Goal: Task Accomplishment & Management: Complete application form

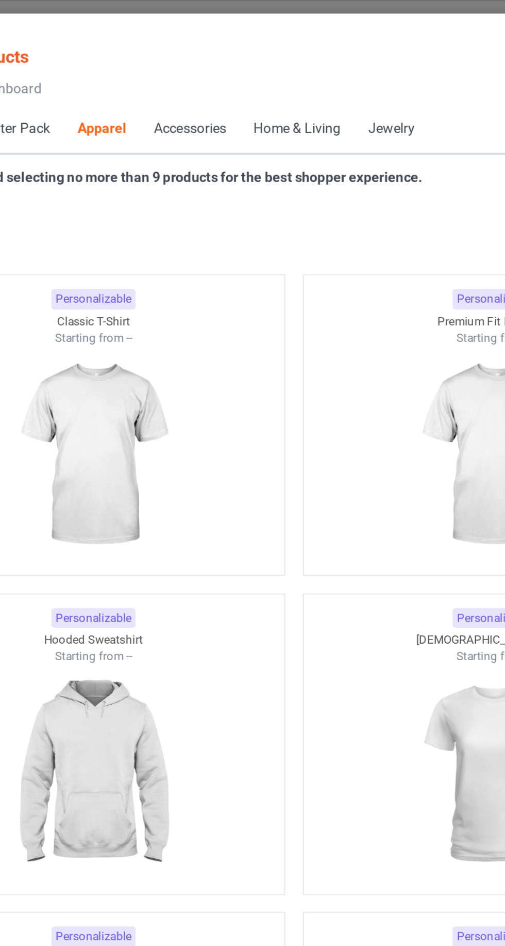
click at [52, 46] on icon at bounding box center [52, 46] width 9 height 7
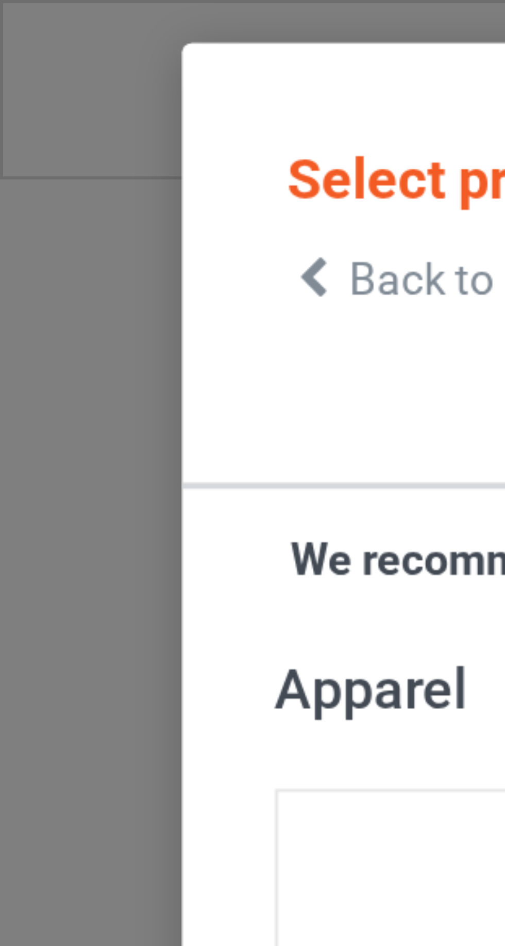
scroll to position [7, 0]
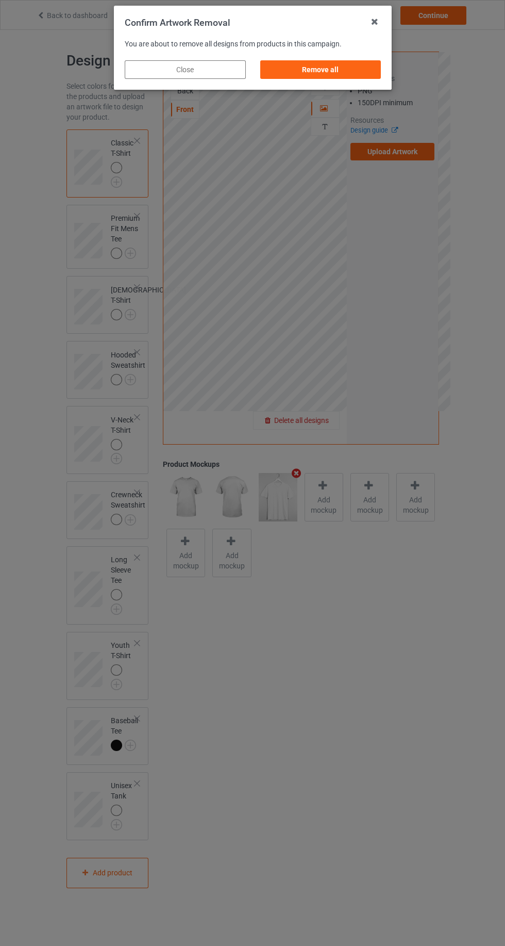
click at [310, 73] on div "Remove all" at bounding box center [320, 69] width 121 height 19
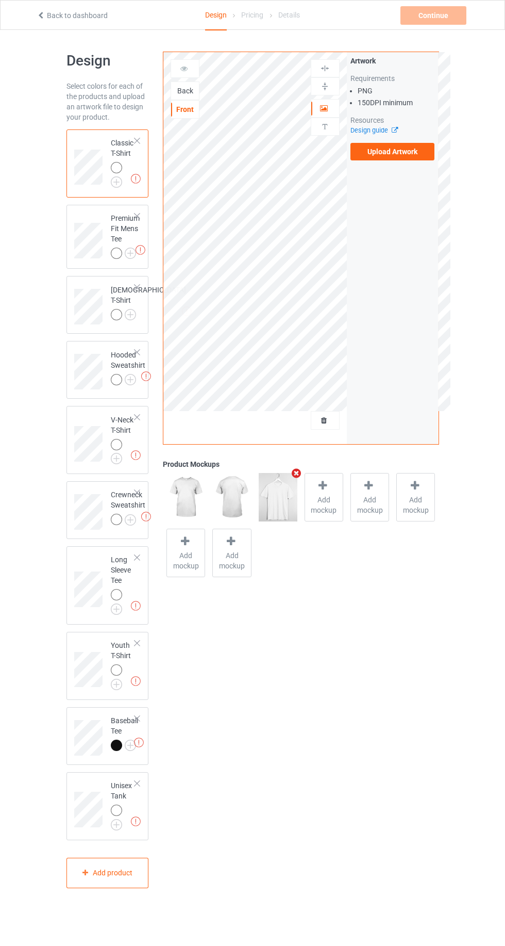
click at [0, 0] on img at bounding box center [0, 0] width 0 height 0
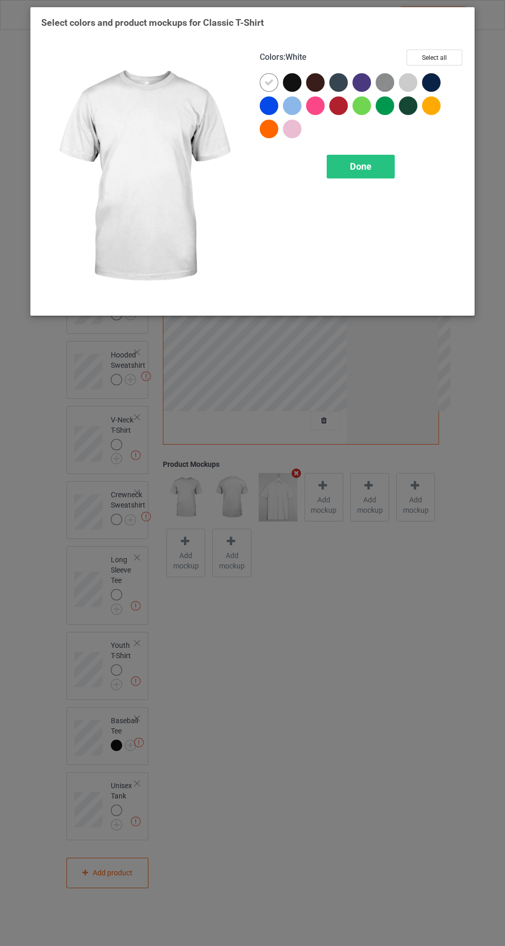
click at [307, 107] on div at bounding box center [315, 105] width 19 height 19
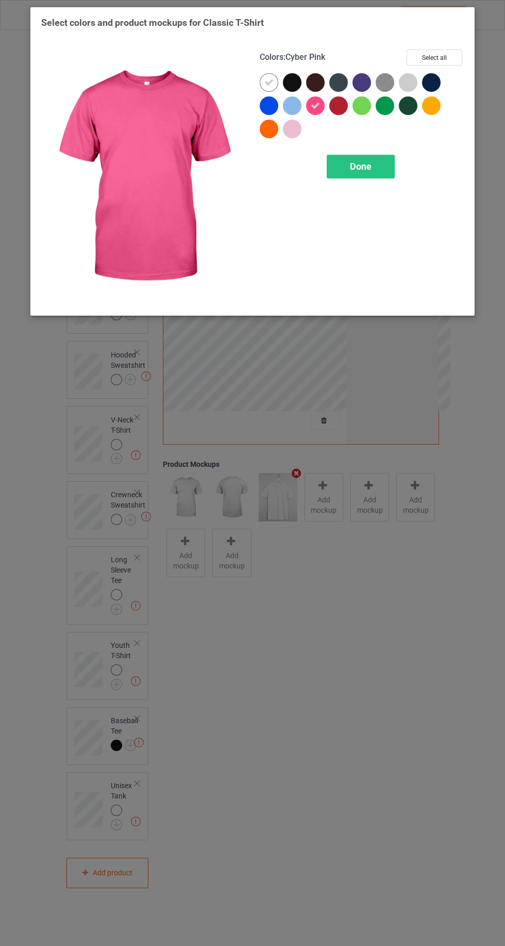
click at [292, 131] on div at bounding box center [292, 129] width 19 height 19
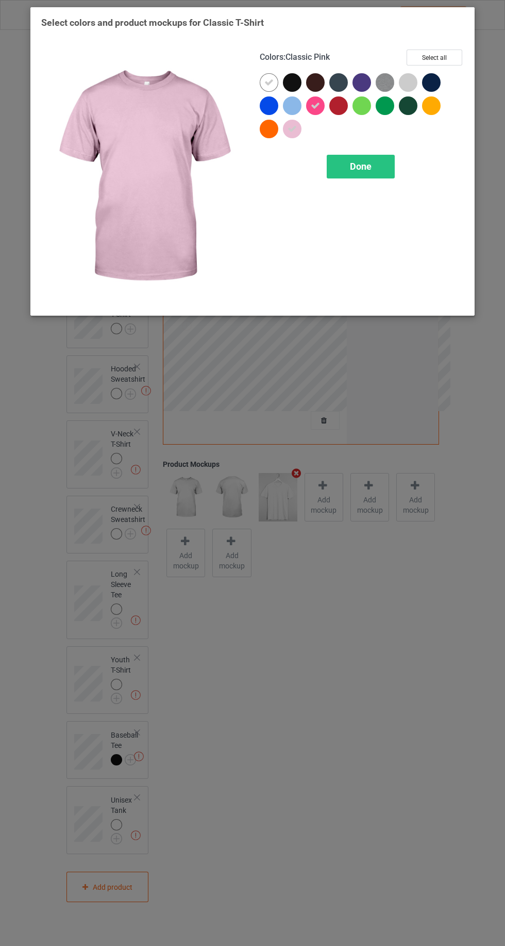
click at [269, 82] on icon at bounding box center [268, 82] width 9 height 9
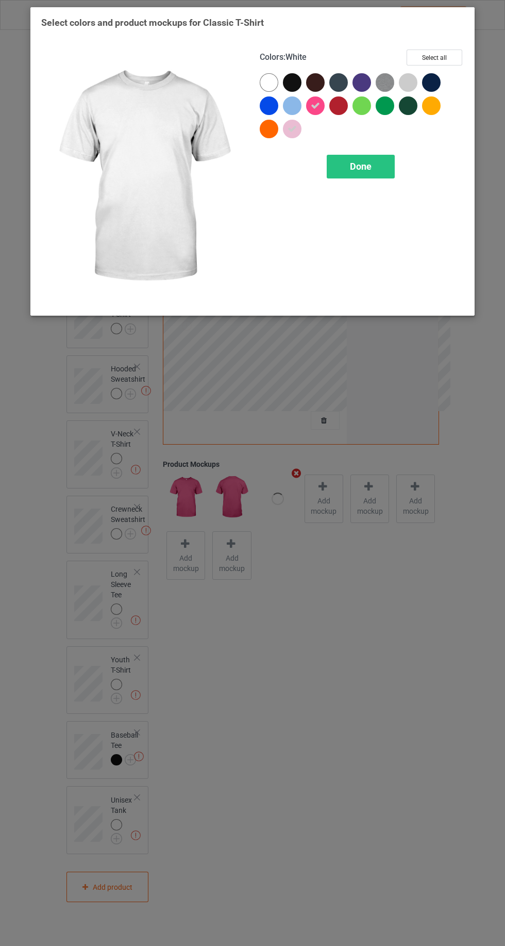
click at [385, 173] on div "Done" at bounding box center [361, 167] width 68 height 24
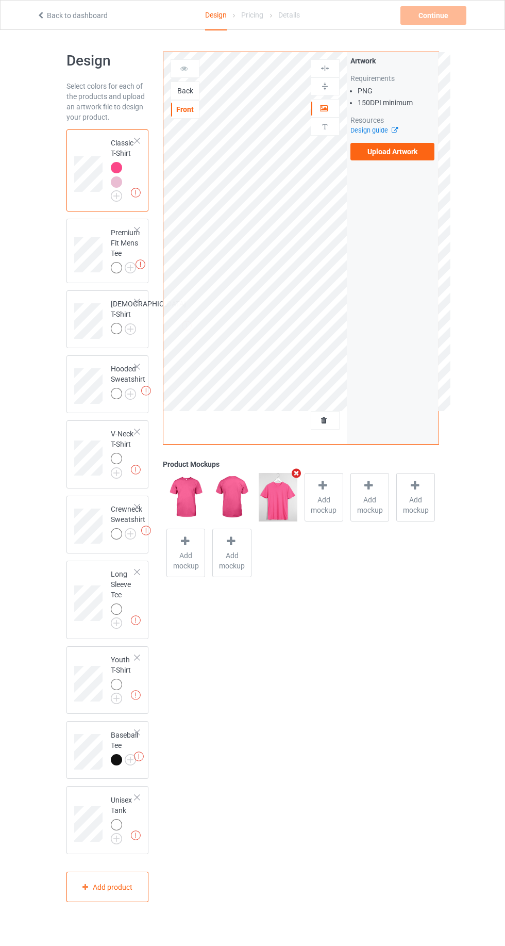
click at [0, 0] on img at bounding box center [0, 0] width 0 height 0
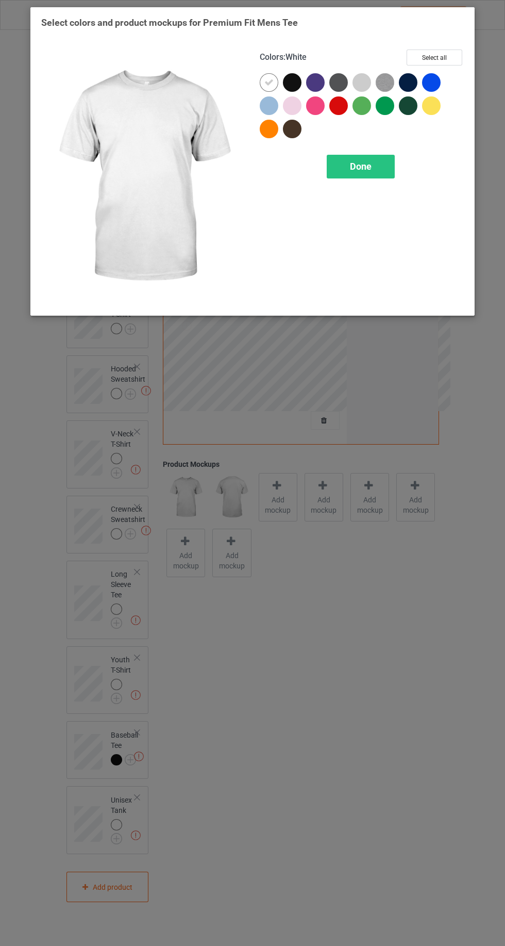
click at [313, 105] on div at bounding box center [315, 105] width 19 height 19
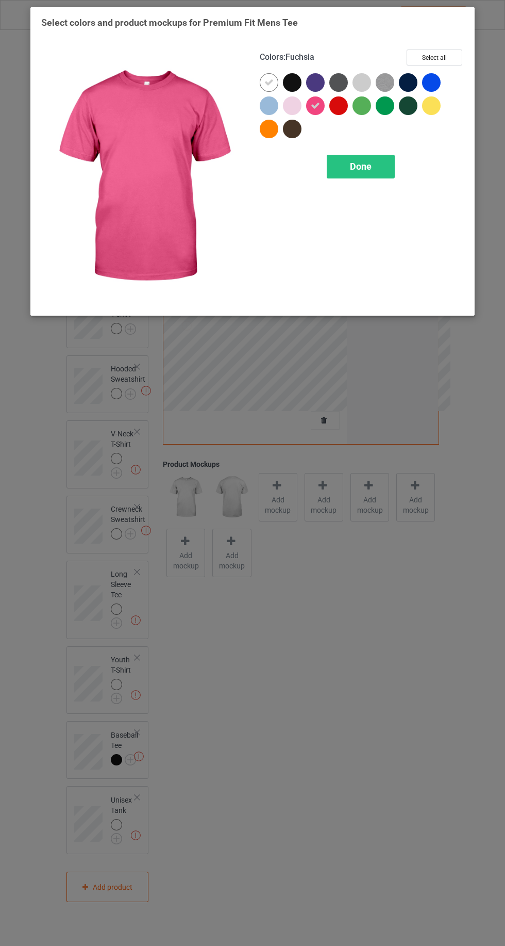
click at [288, 107] on div at bounding box center [292, 105] width 19 height 19
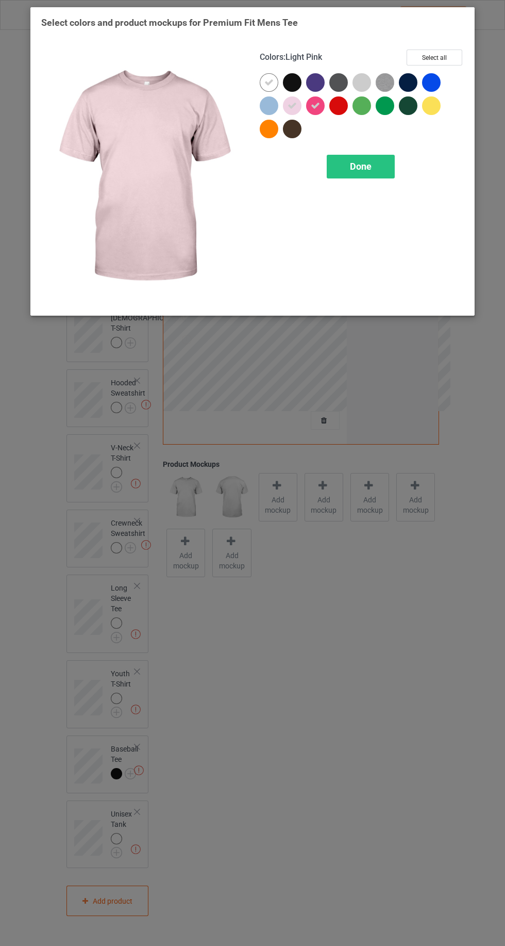
click at [269, 81] on icon at bounding box center [268, 82] width 9 height 9
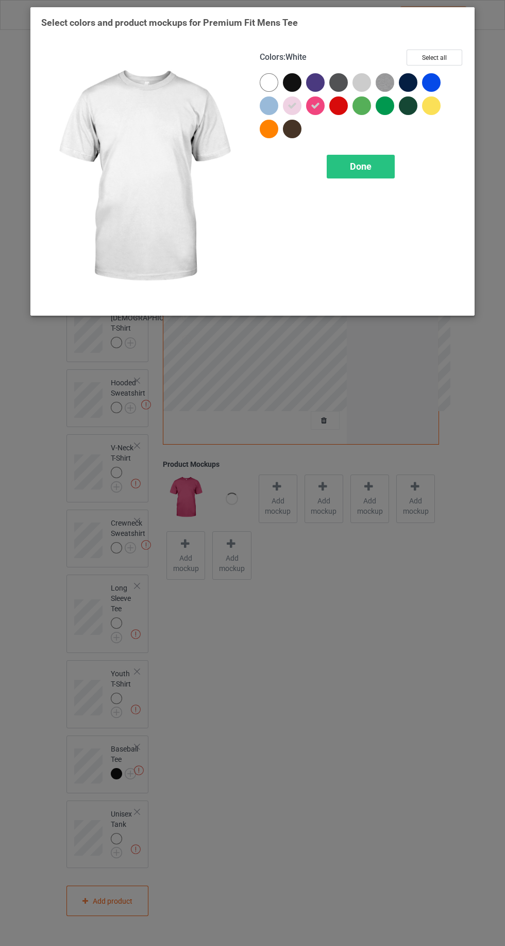
click at [373, 175] on div "Done" at bounding box center [361, 167] width 68 height 24
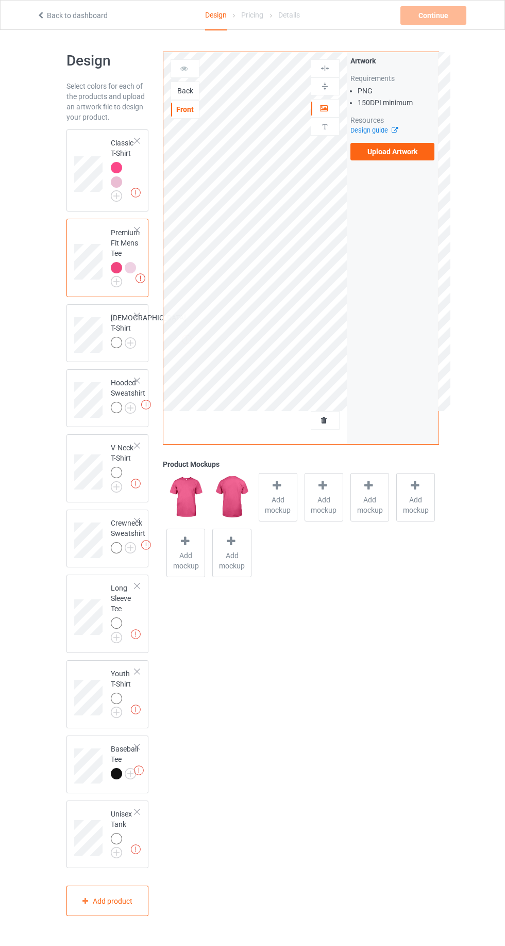
click at [0, 0] on img at bounding box center [0, 0] width 0 height 0
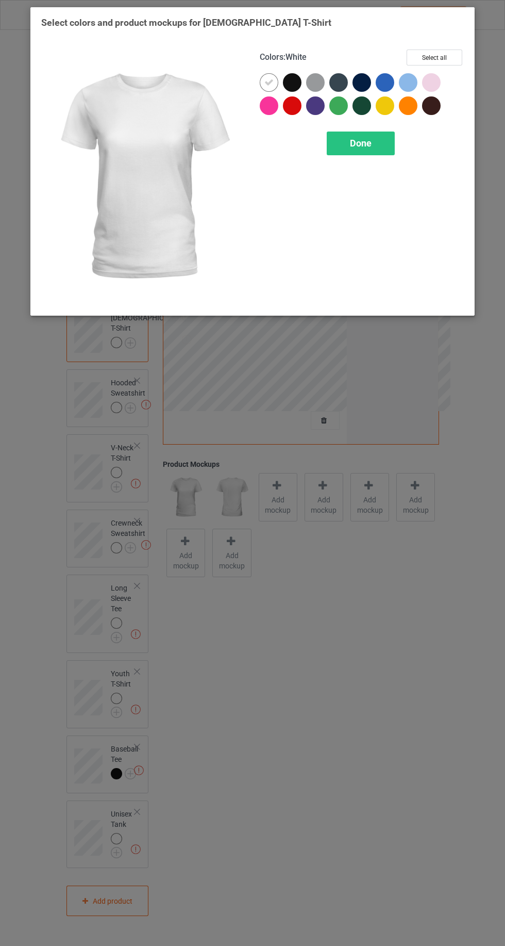
click at [265, 106] on div at bounding box center [269, 105] width 19 height 19
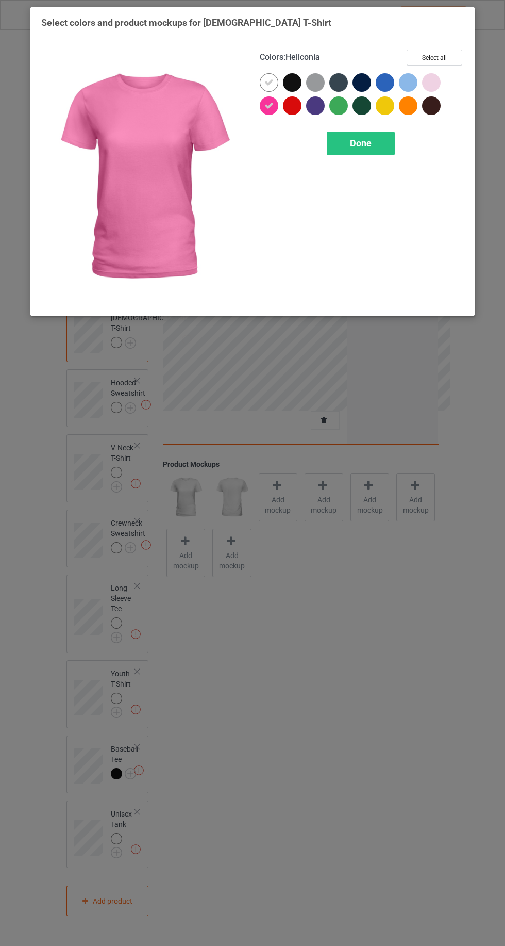
click at [269, 82] on icon at bounding box center [268, 82] width 9 height 9
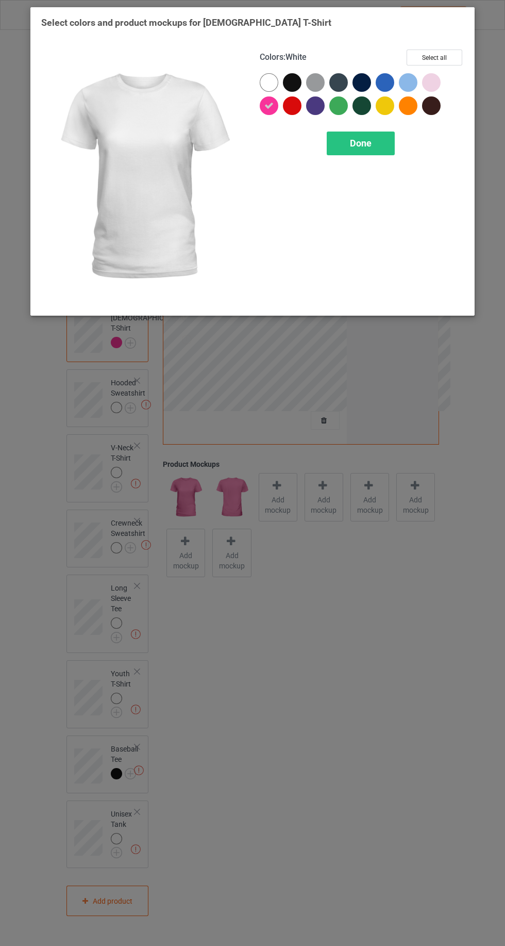
click at [438, 89] on div at bounding box center [431, 82] width 19 height 19
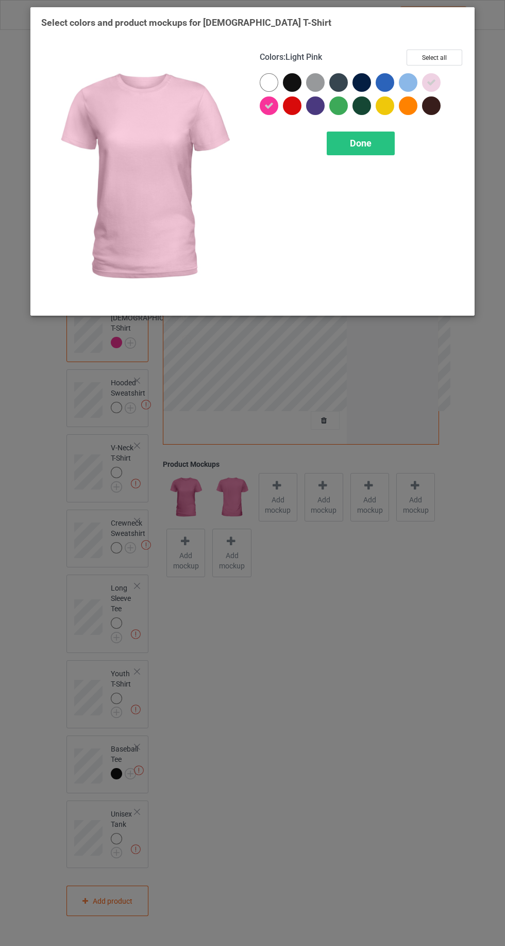
click at [373, 150] on div "Done" at bounding box center [361, 143] width 68 height 24
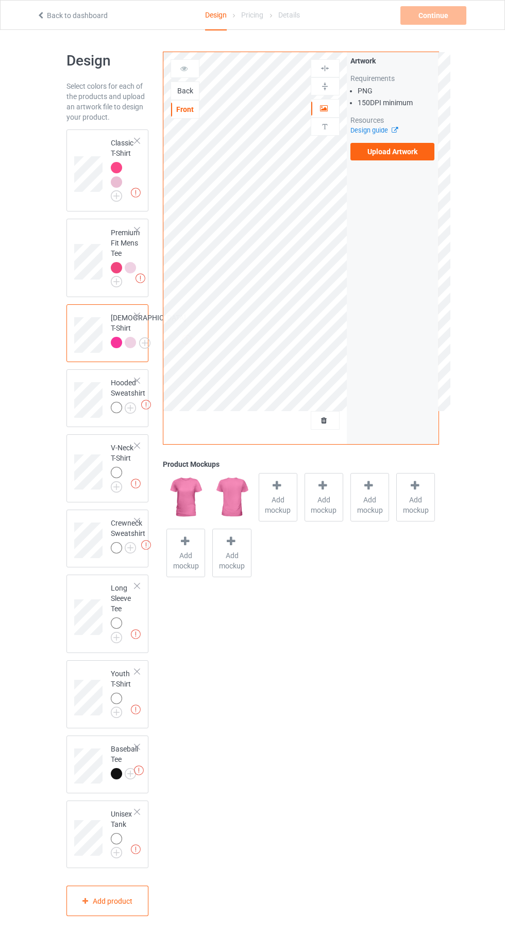
click at [0, 0] on img at bounding box center [0, 0] width 0 height 0
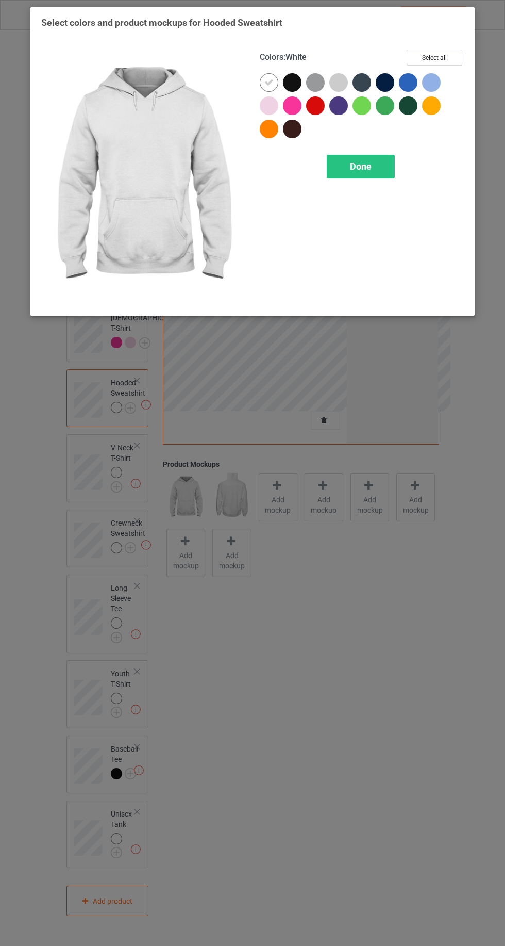
click at [298, 104] on div at bounding box center [292, 105] width 19 height 19
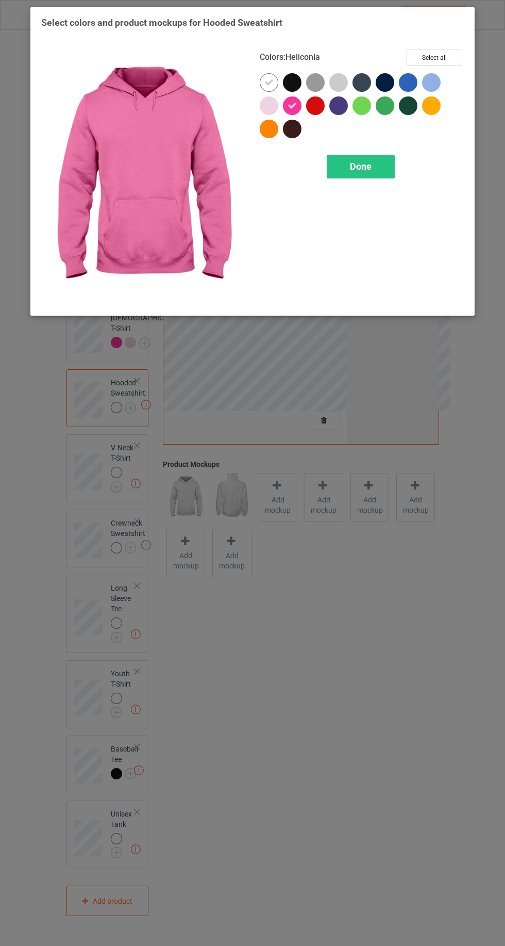
click at [269, 82] on icon at bounding box center [268, 82] width 9 height 9
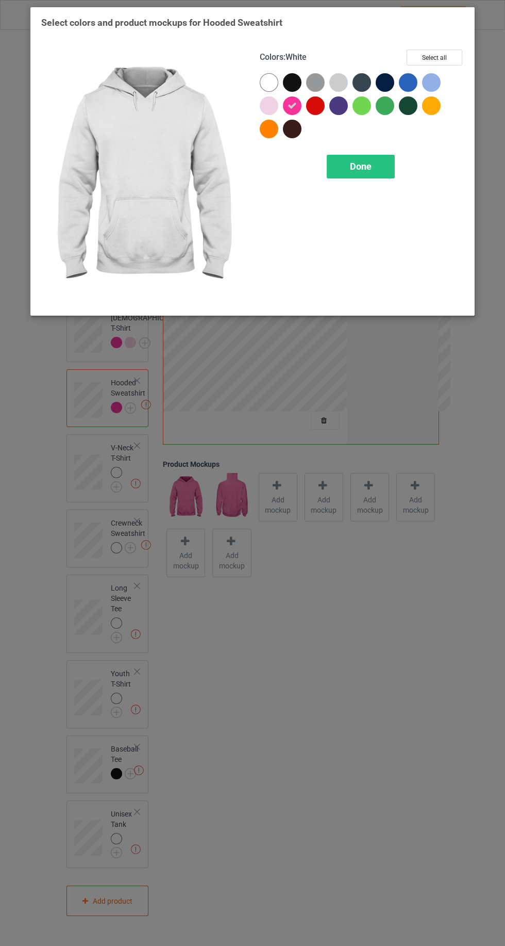
click at [370, 171] on div "Done" at bounding box center [361, 167] width 68 height 24
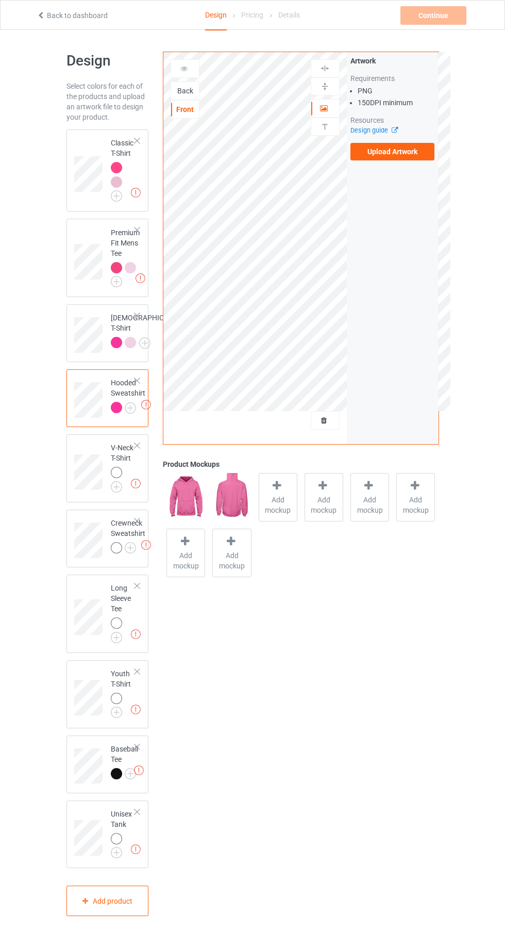
click at [0, 0] on img at bounding box center [0, 0] width 0 height 0
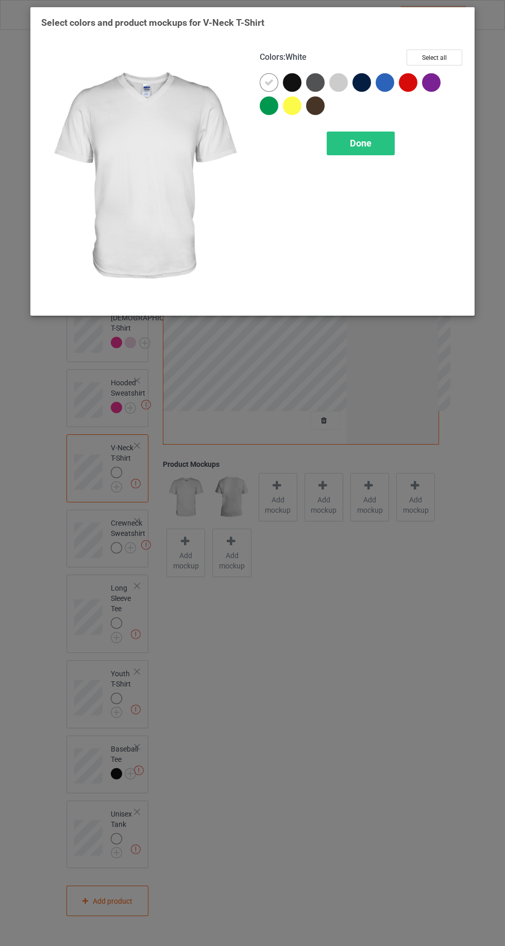
click at [435, 85] on div at bounding box center [431, 82] width 19 height 19
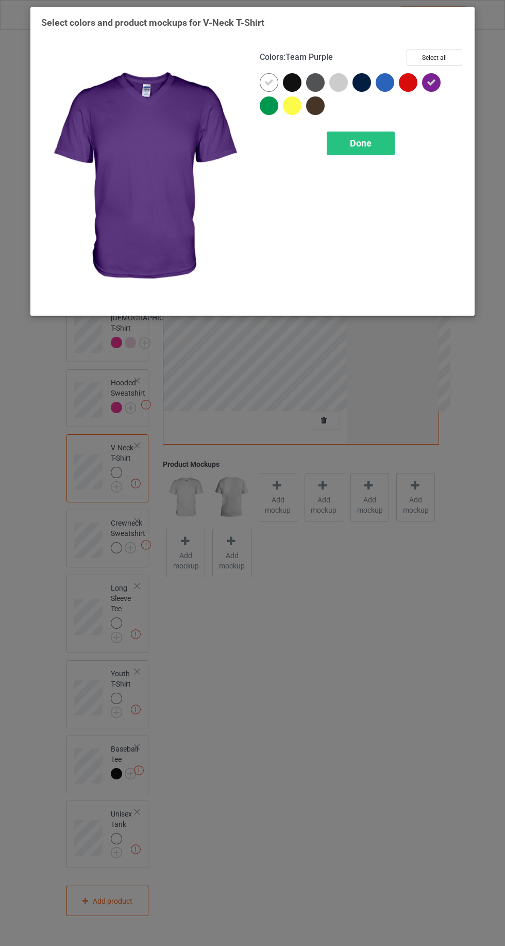
click at [268, 82] on icon at bounding box center [268, 82] width 9 height 9
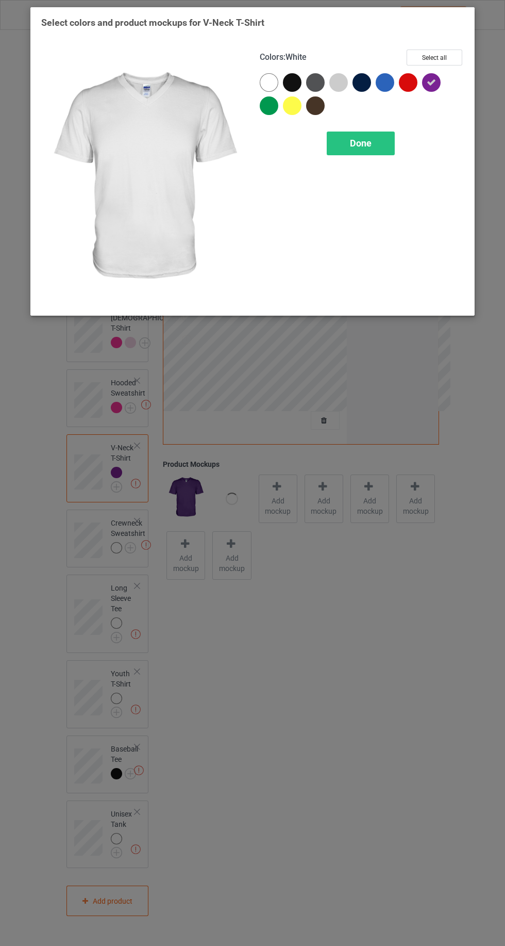
click at [369, 147] on span "Done" at bounding box center [361, 143] width 22 height 11
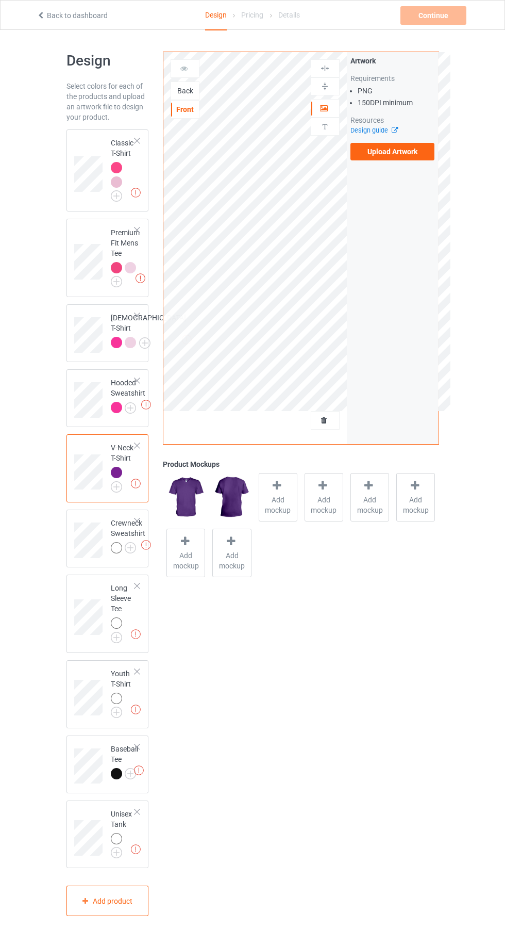
click at [140, 460] on div "Missing artworks V-Neck T-Shirt" at bounding box center [108, 468] width 82 height 68
click at [137, 449] on div at bounding box center [137, 445] width 7 height 7
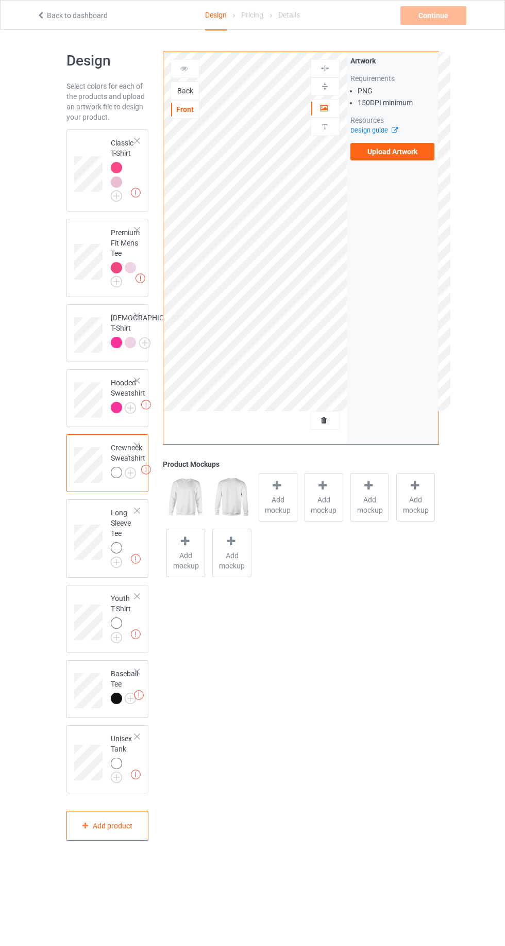
click at [0, 0] on img at bounding box center [0, 0] width 0 height 0
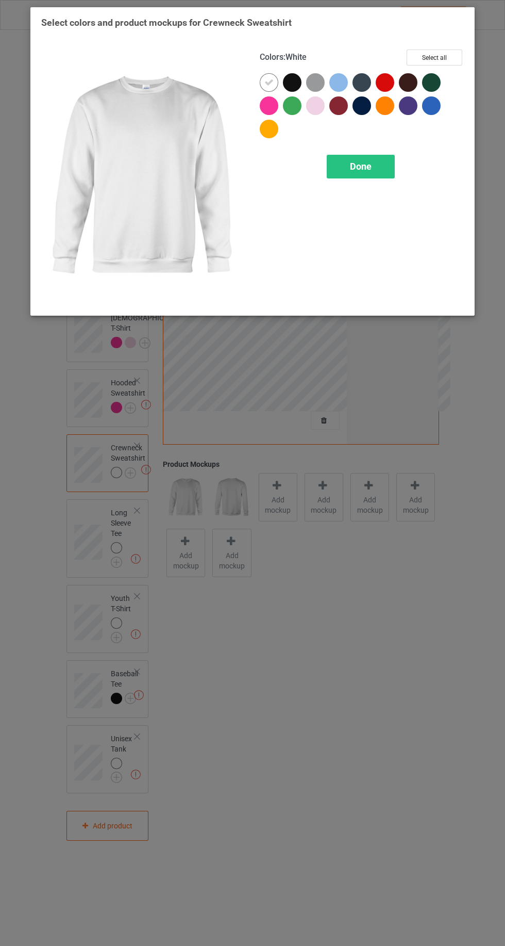
click at [266, 108] on div at bounding box center [269, 105] width 19 height 19
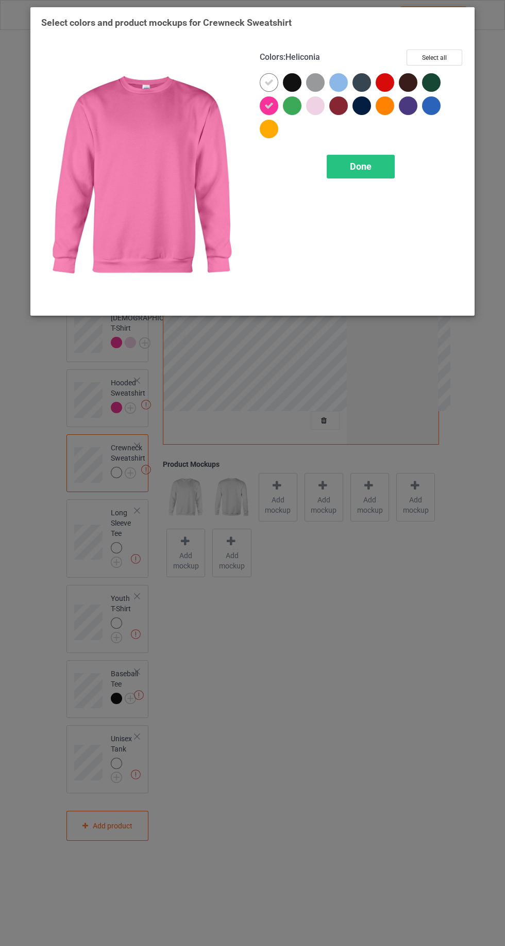
click at [265, 80] on icon at bounding box center [268, 82] width 9 height 9
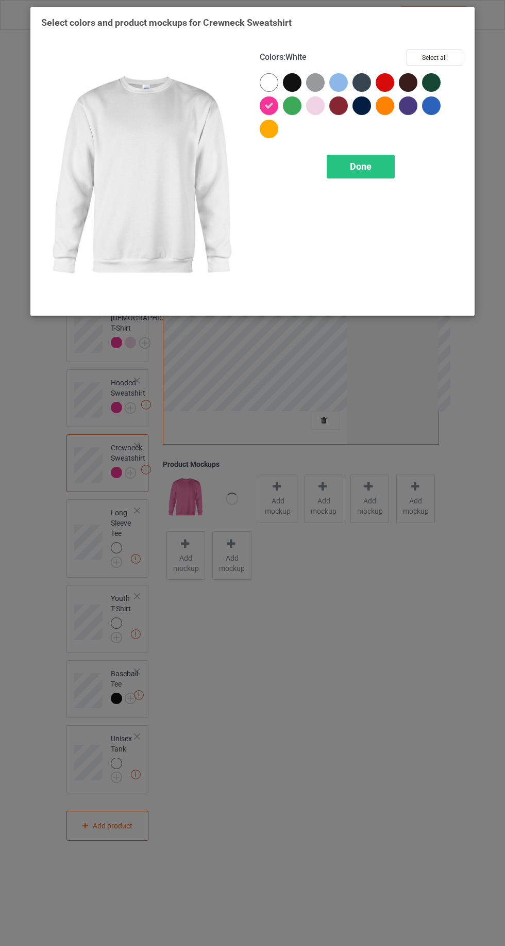
click at [360, 165] on span "Done" at bounding box center [361, 166] width 22 height 11
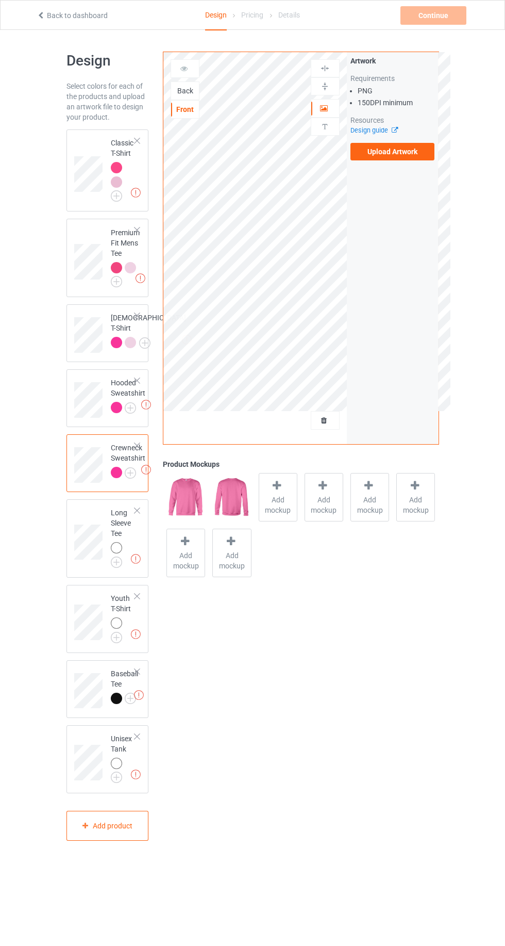
click at [0, 0] on img at bounding box center [0, 0] width 0 height 0
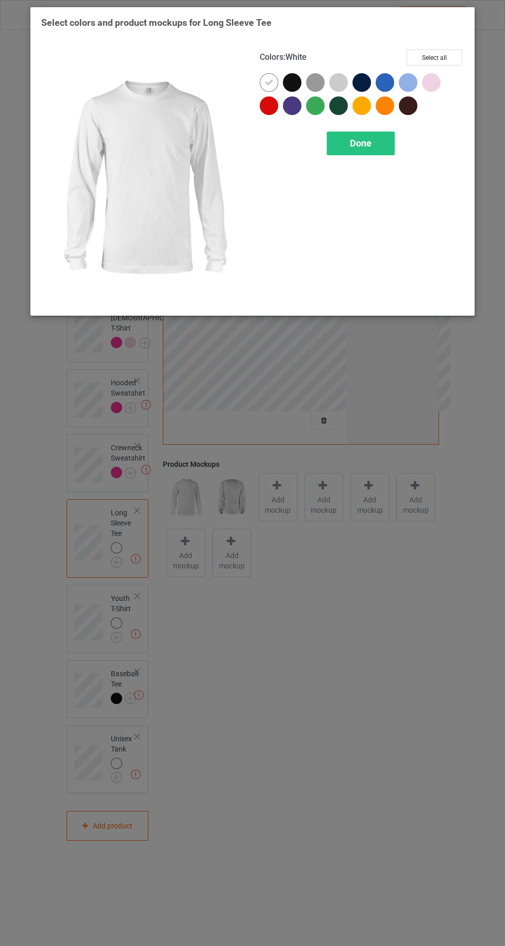
click at [270, 102] on div at bounding box center [269, 105] width 19 height 19
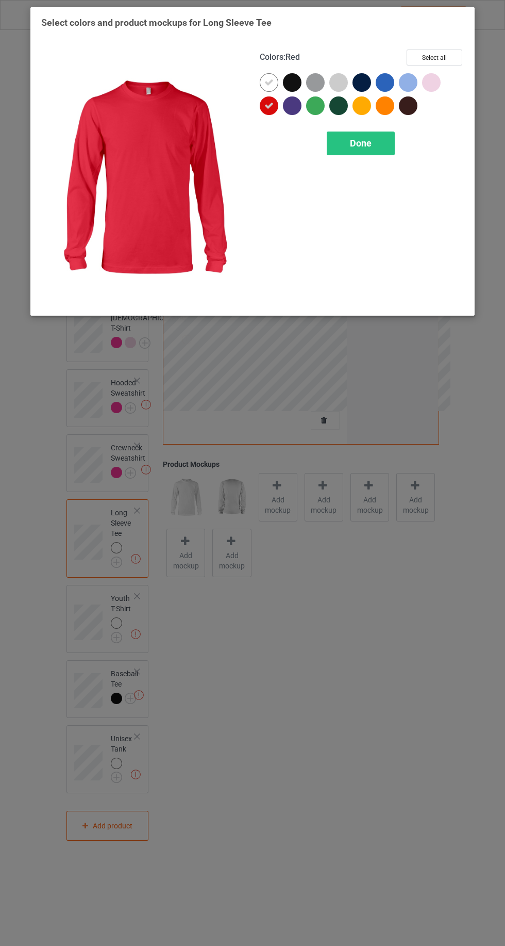
click at [268, 106] on icon at bounding box center [268, 105] width 9 height 9
click at [266, 82] on icon at bounding box center [268, 82] width 9 height 9
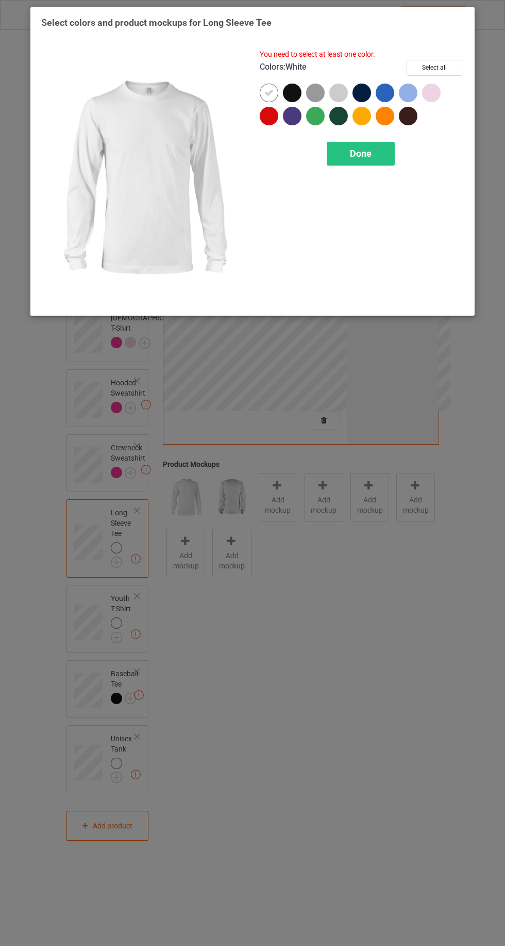
click at [431, 98] on div at bounding box center [431, 93] width 19 height 19
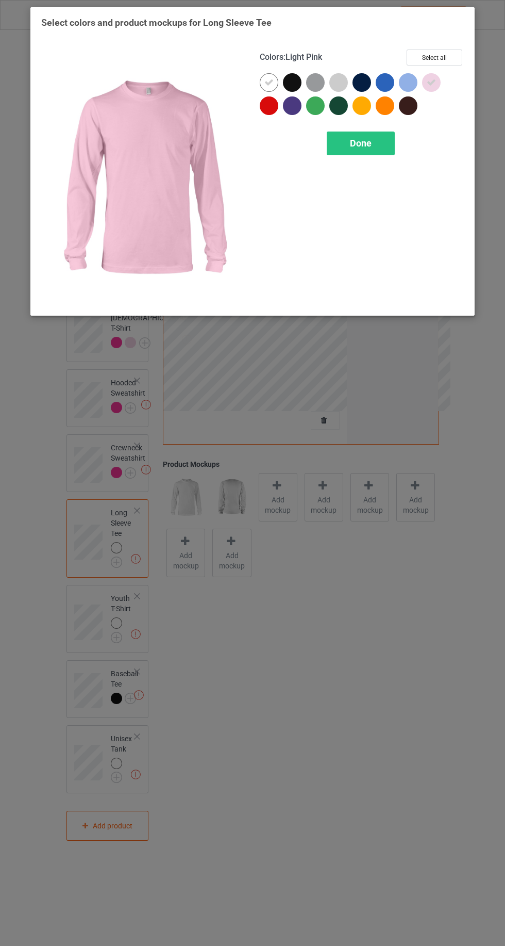
click at [269, 82] on icon at bounding box center [268, 82] width 9 height 9
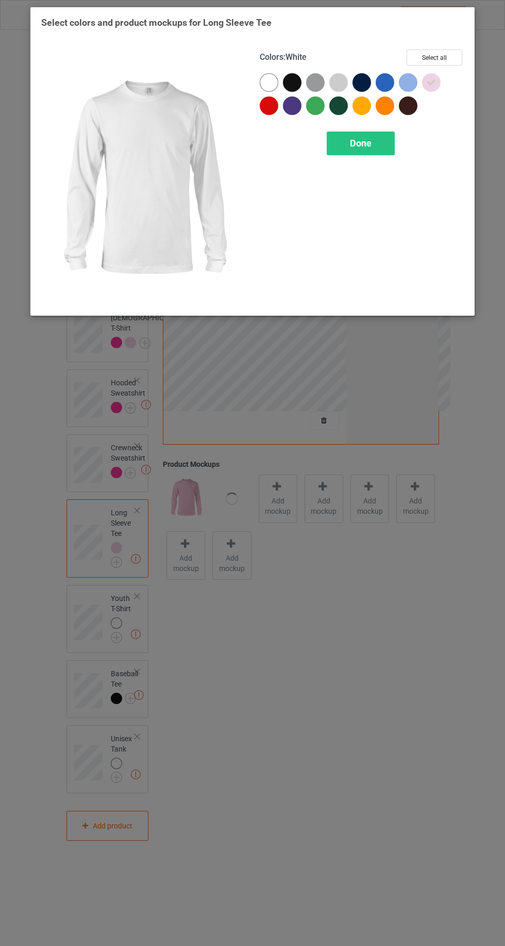
click at [352, 150] on div "Done" at bounding box center [361, 143] width 68 height 24
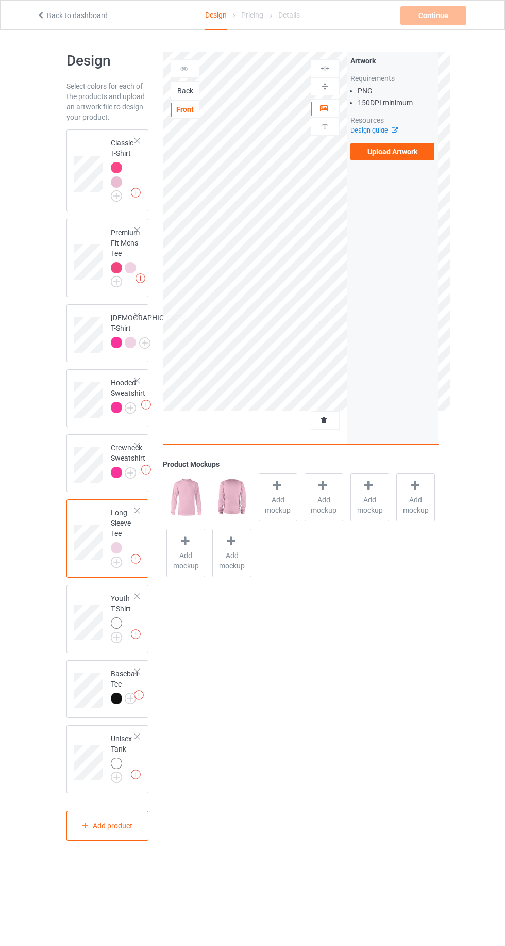
click at [0, 0] on img at bounding box center [0, 0] width 0 height 0
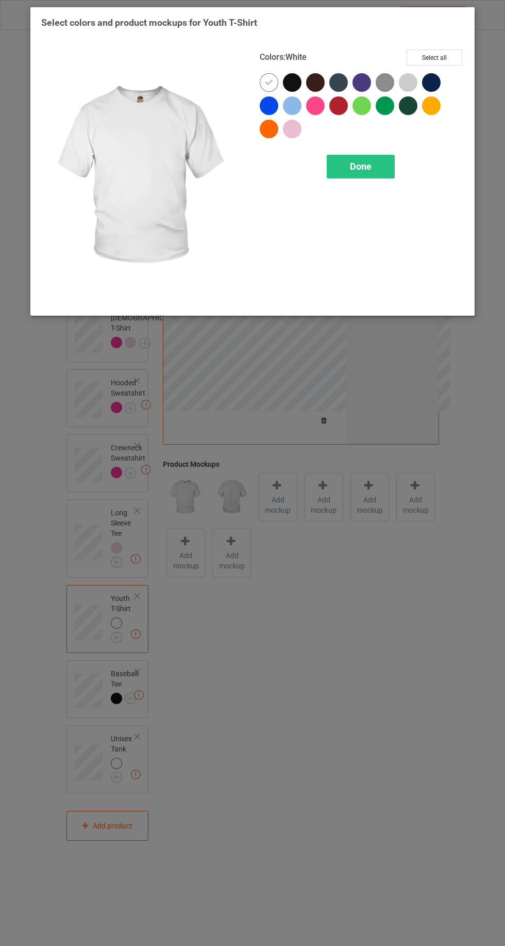
click at [314, 108] on div at bounding box center [315, 105] width 19 height 19
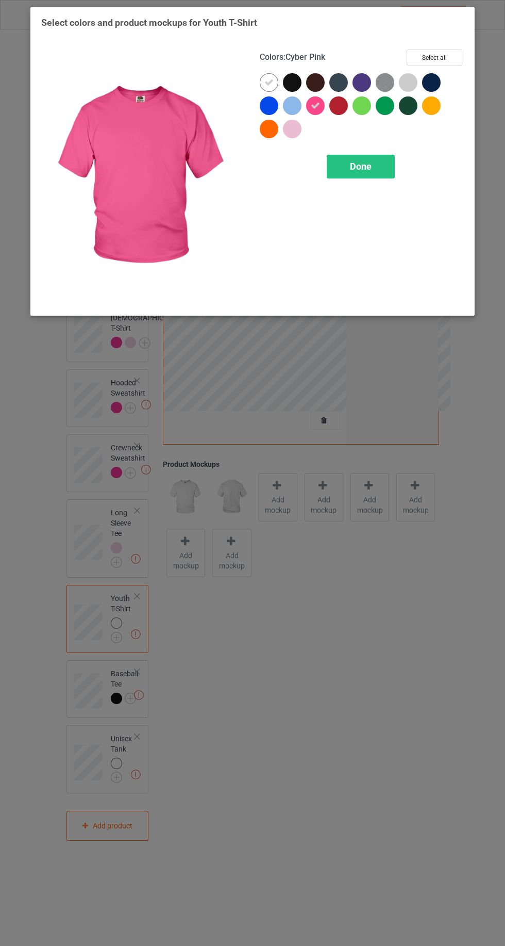
click at [288, 142] on div at bounding box center [294, 131] width 23 height 23
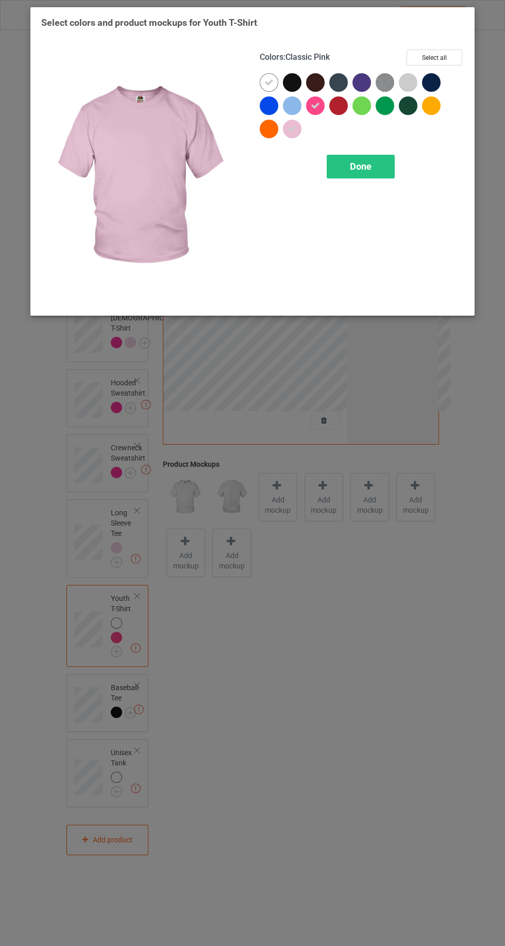
click at [269, 82] on icon at bounding box center [268, 82] width 9 height 9
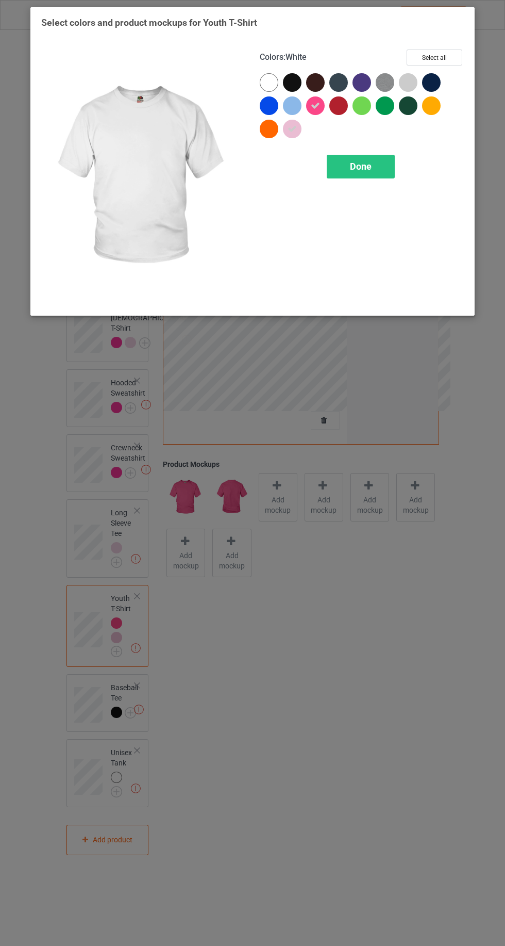
click at [353, 157] on div "Done" at bounding box center [361, 167] width 68 height 24
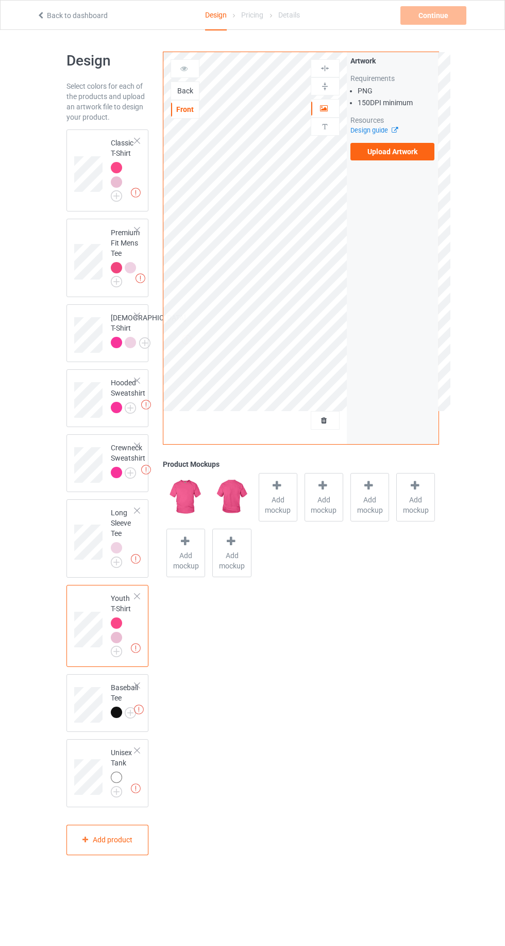
click at [0, 0] on img at bounding box center [0, 0] width 0 height 0
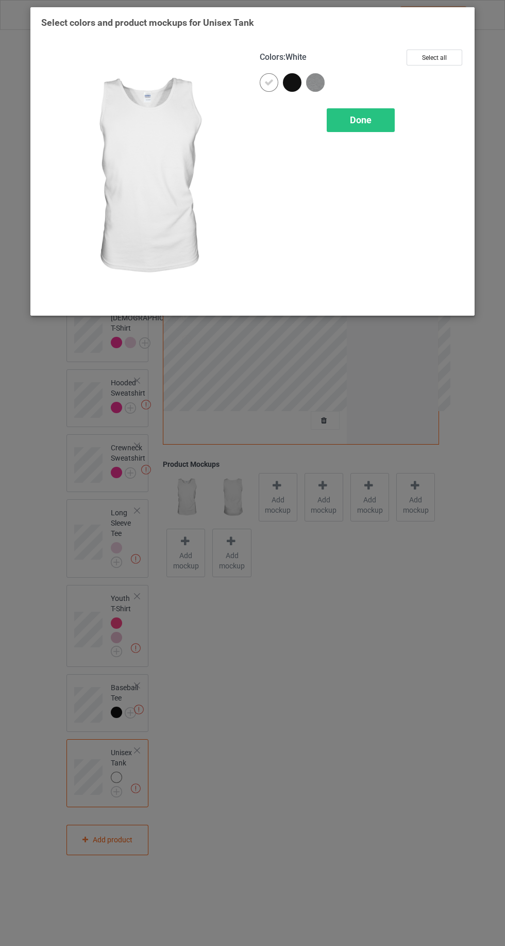
click at [340, 112] on div "Done" at bounding box center [361, 120] width 68 height 24
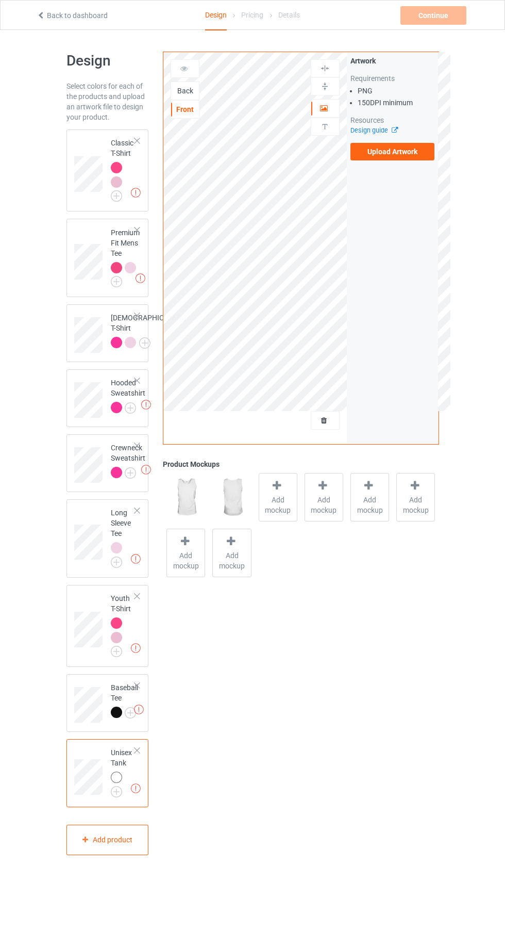
click at [137, 754] on div at bounding box center [137, 750] width 7 height 7
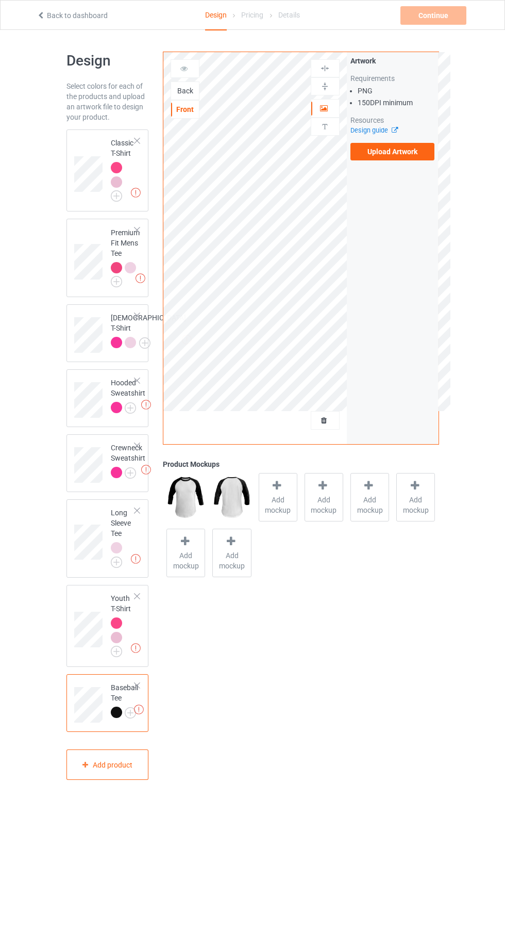
click at [137, 689] on div at bounding box center [137, 685] width 7 height 7
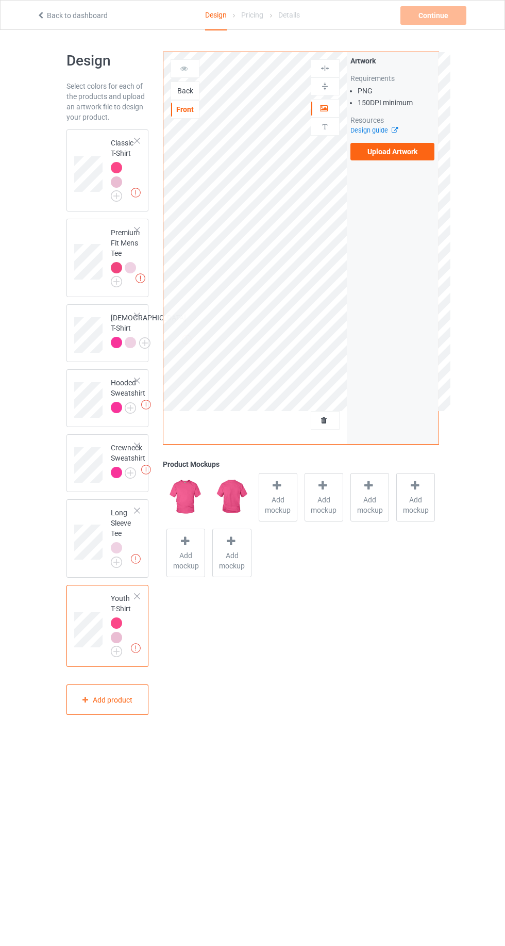
click at [119, 167] on div at bounding box center [116, 167] width 11 height 11
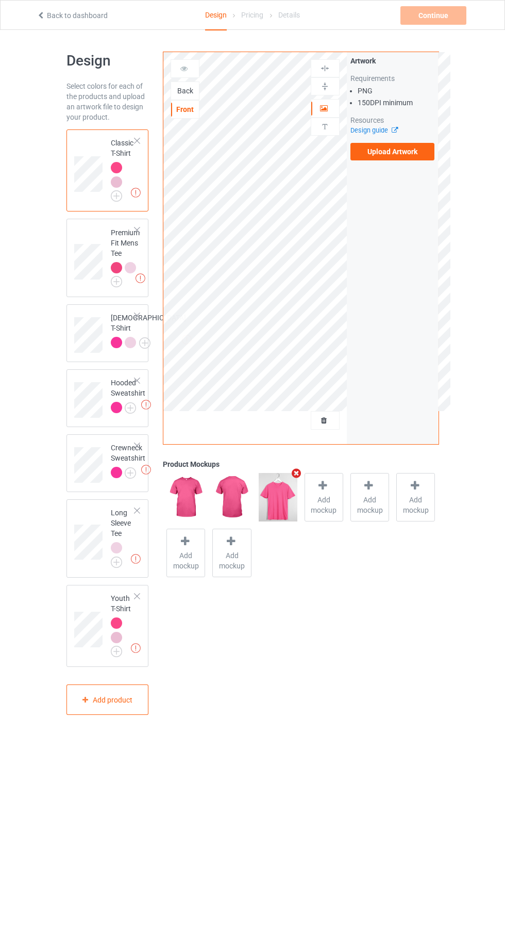
click at [416, 158] on label "Upload Artwork" at bounding box center [393, 152] width 85 height 18
click at [0, 0] on input "Upload Artwork" at bounding box center [0, 0] width 0 height 0
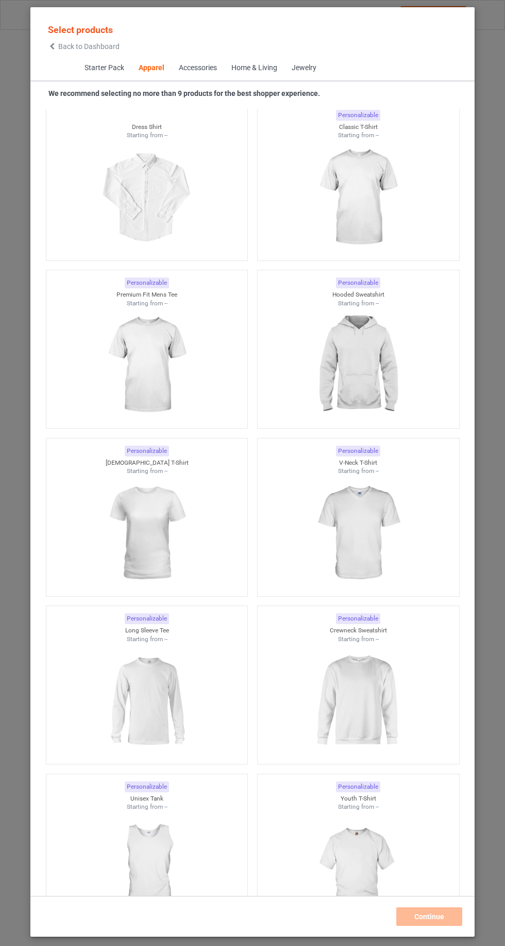
scroll to position [740, 0]
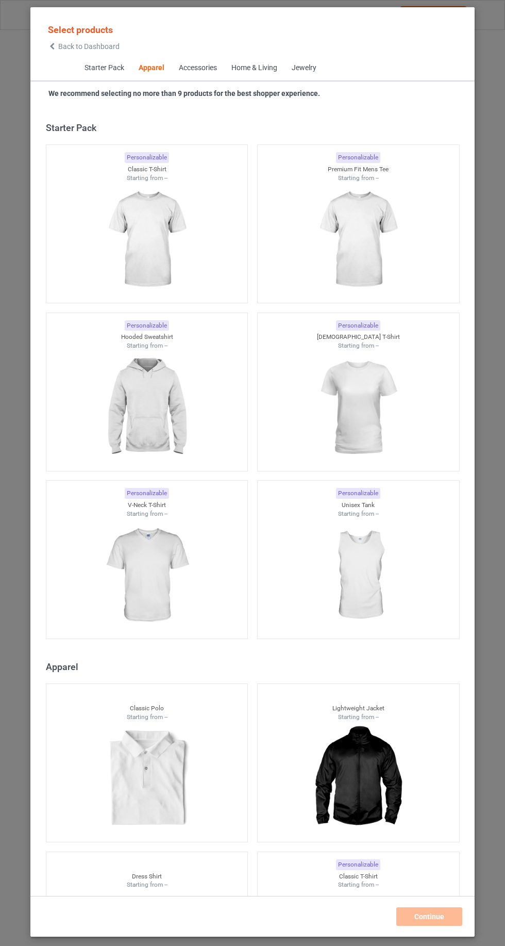
scroll to position [552, 0]
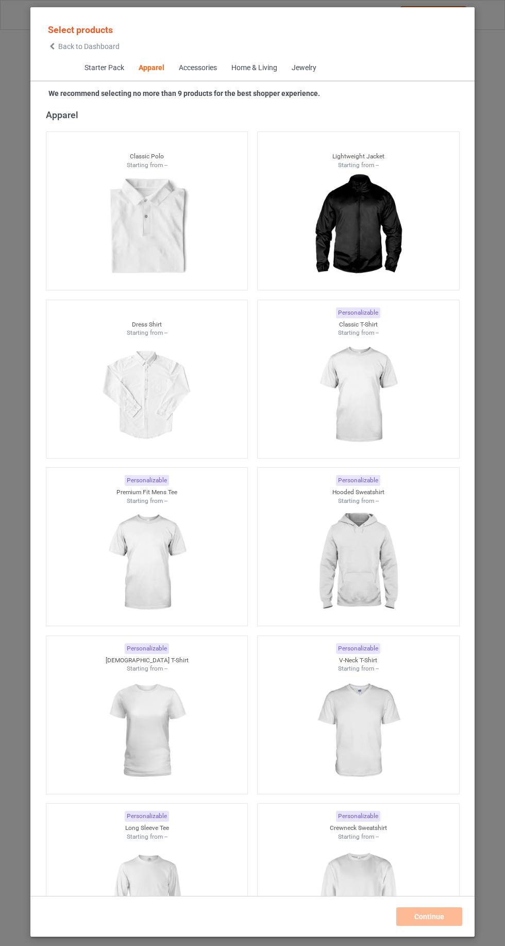
click at [374, 413] on img at bounding box center [358, 394] width 92 height 115
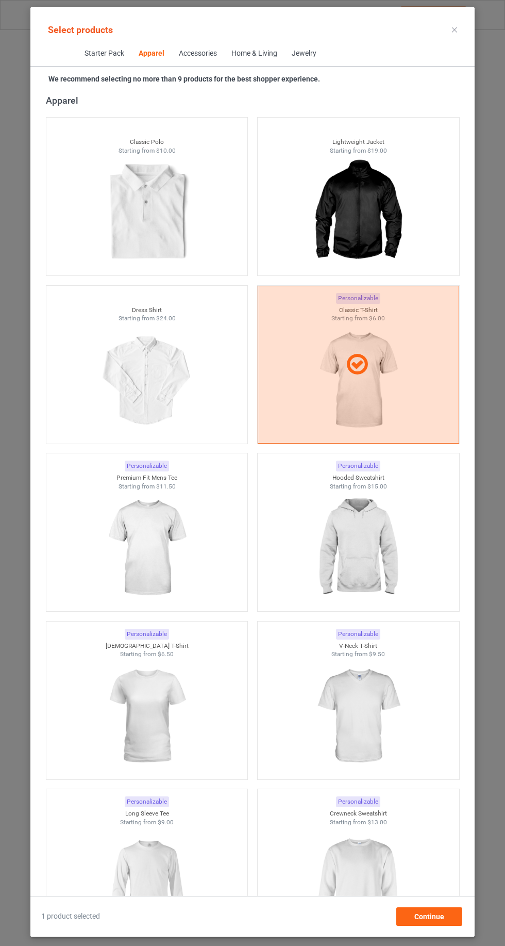
click at [177, 570] on img at bounding box center [147, 547] width 92 height 115
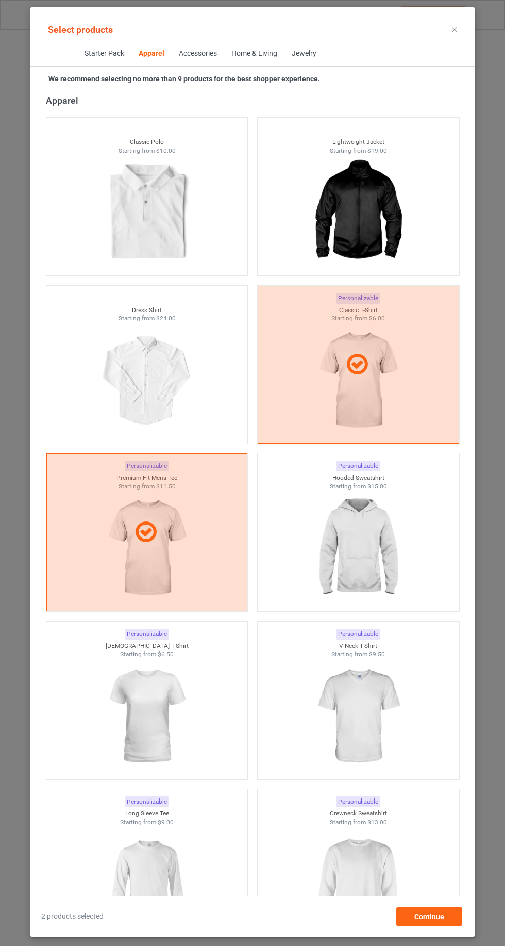
click at [363, 538] on img at bounding box center [358, 547] width 92 height 115
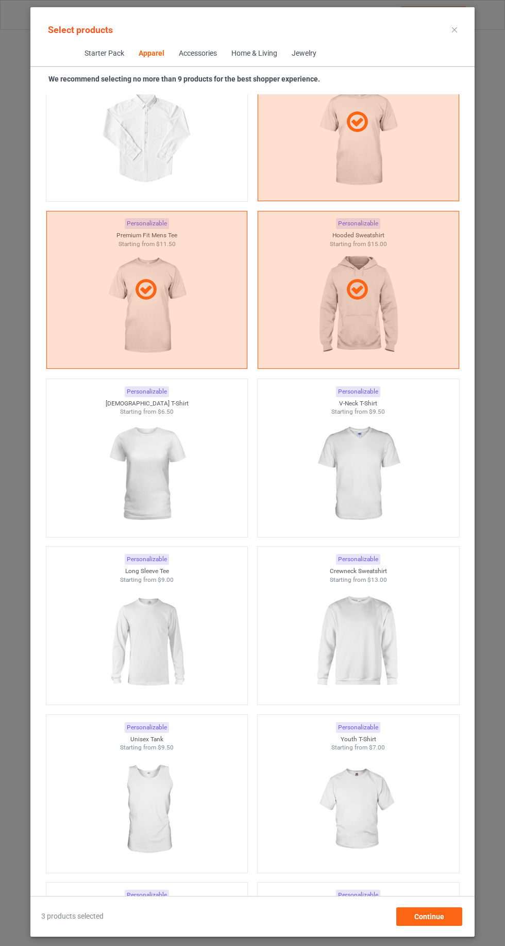
scroll to position [805, 0]
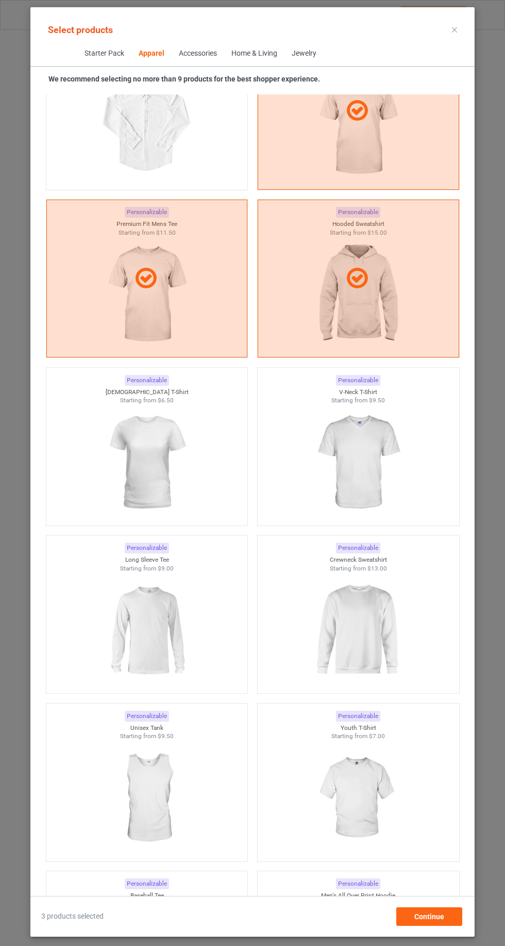
click at [156, 476] on img at bounding box center [147, 462] width 92 height 115
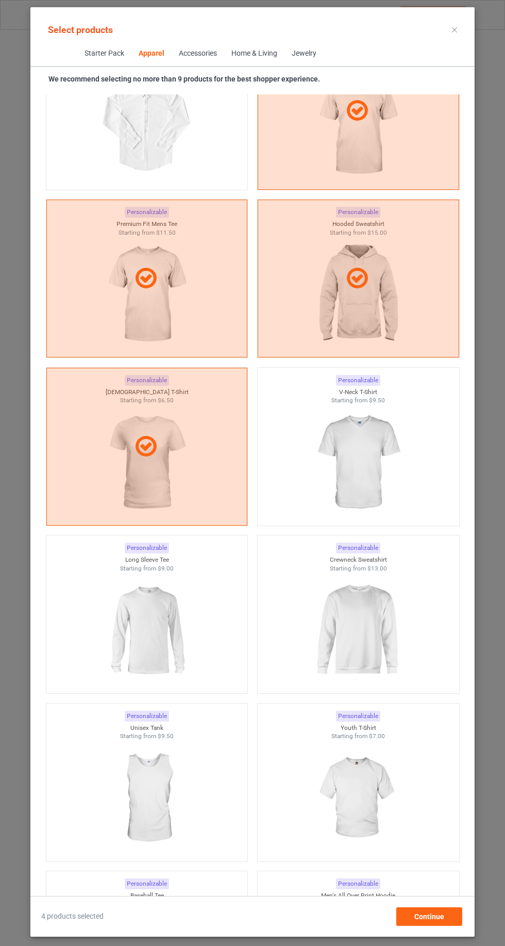
click at [363, 638] on img at bounding box center [358, 629] width 92 height 115
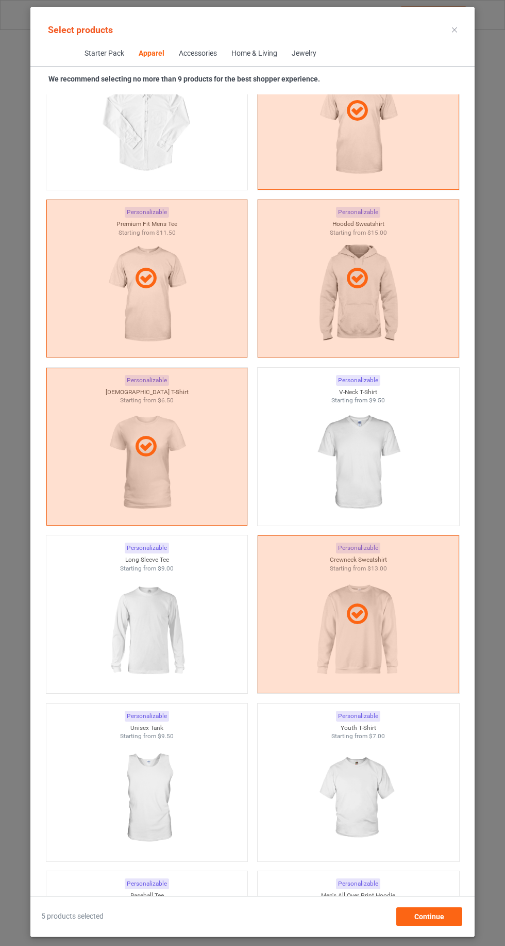
click at [174, 627] on img at bounding box center [147, 629] width 92 height 115
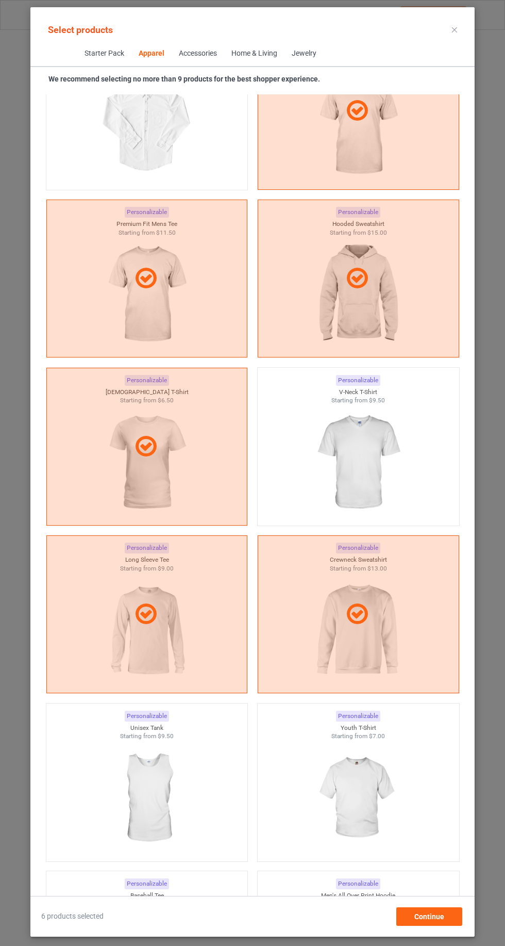
scroll to position [806, 0]
click at [170, 619] on div at bounding box center [147, 613] width 201 height 25
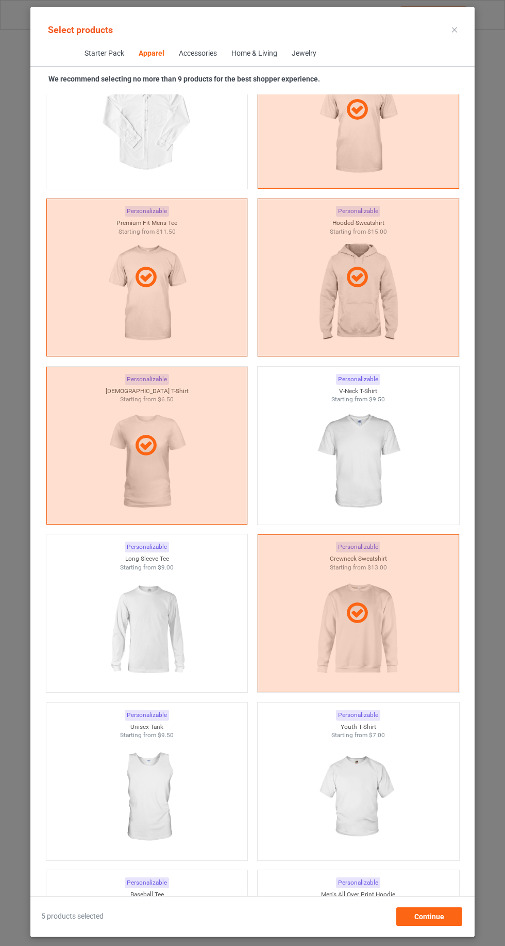
click at [455, 29] on icon at bounding box center [454, 29] width 5 height 5
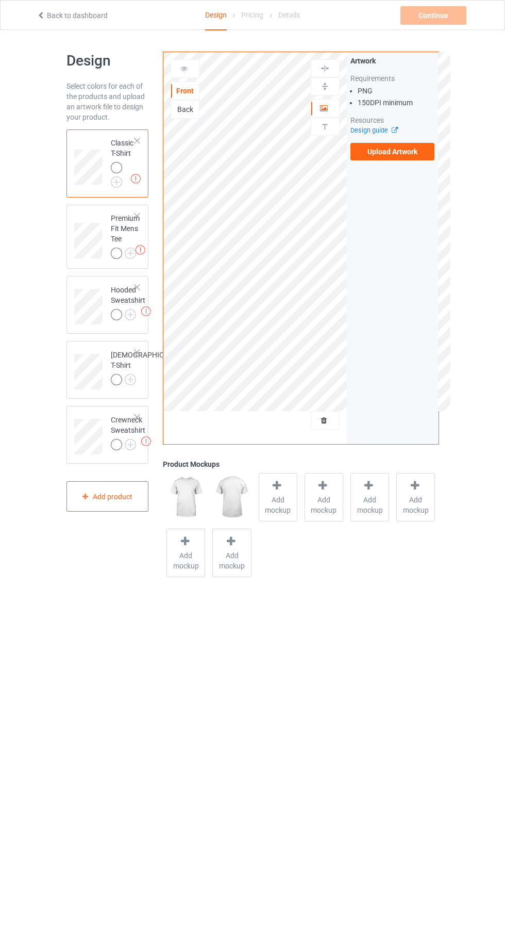
click at [0, 0] on img at bounding box center [0, 0] width 0 height 0
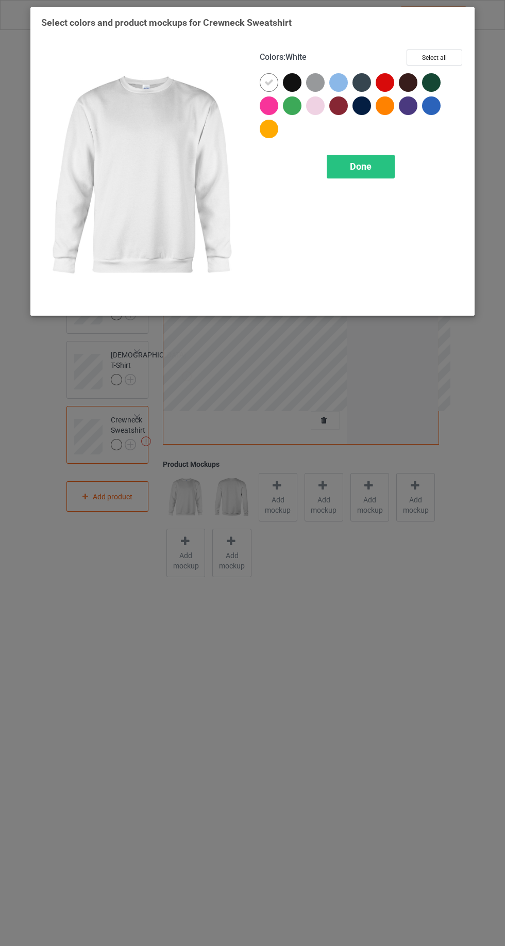
click at [262, 104] on div at bounding box center [269, 105] width 19 height 19
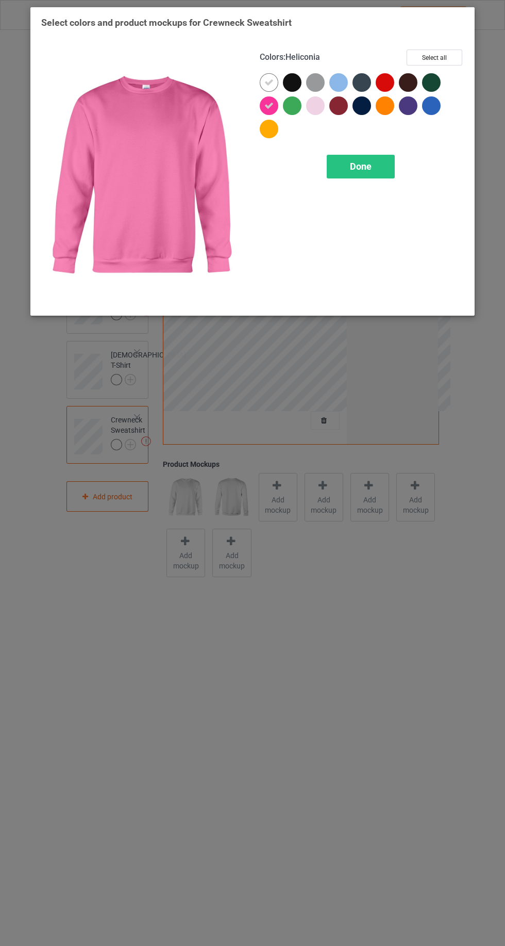
click at [264, 84] on icon at bounding box center [268, 82] width 9 height 9
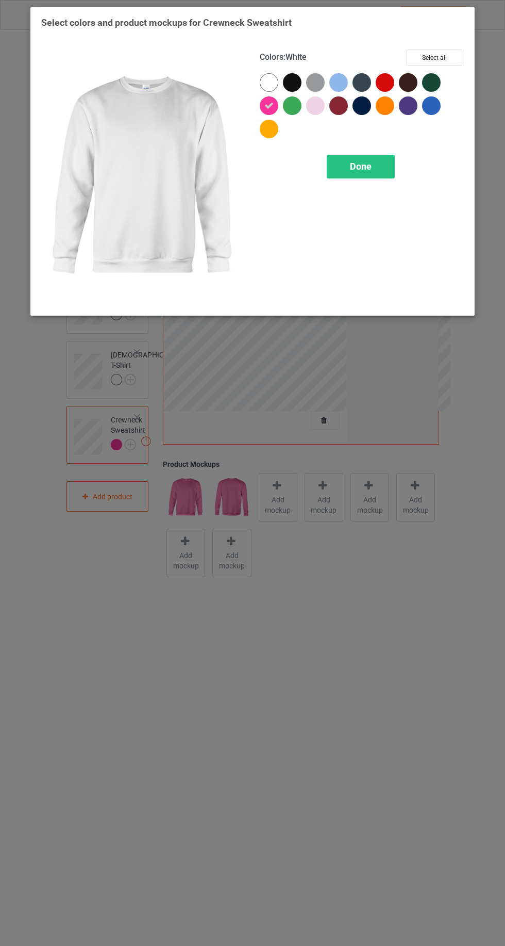
click at [359, 163] on span "Done" at bounding box center [361, 166] width 22 height 11
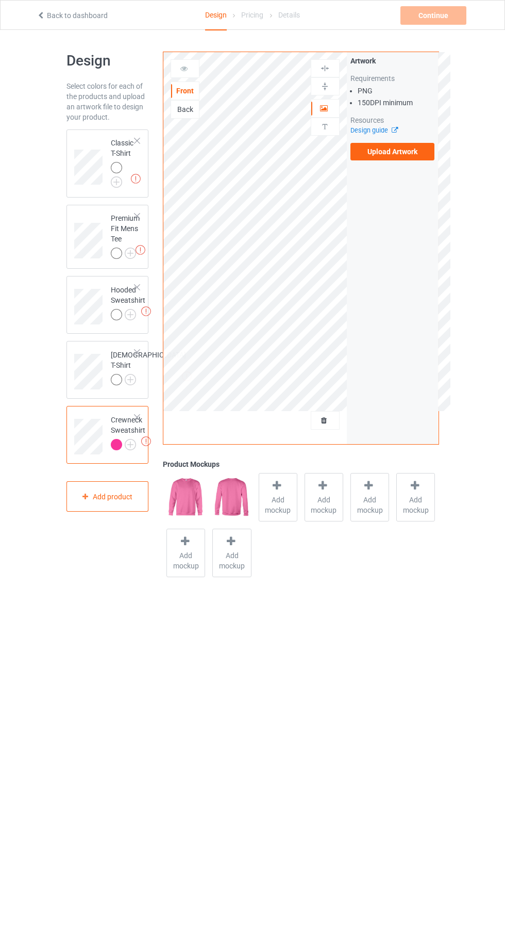
click at [0, 0] on img at bounding box center [0, 0] width 0 height 0
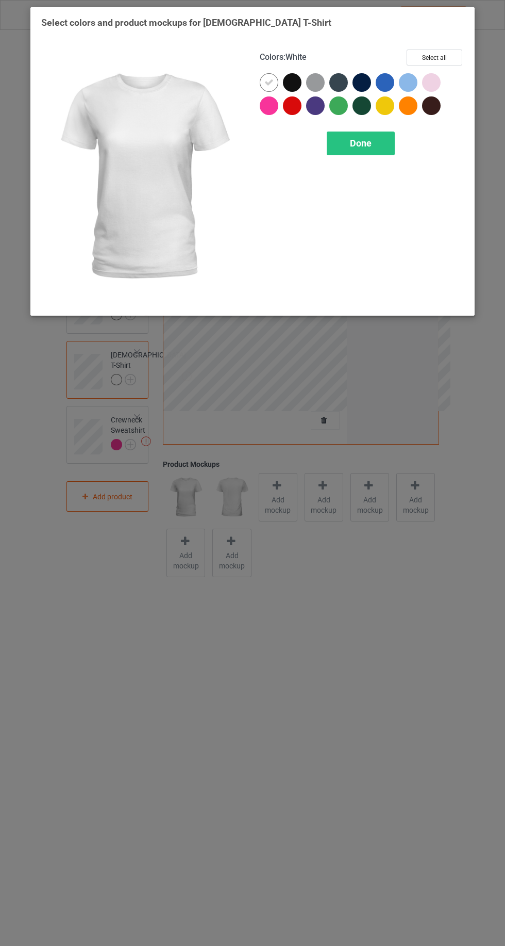
click at [270, 117] on div at bounding box center [271, 107] width 23 height 23
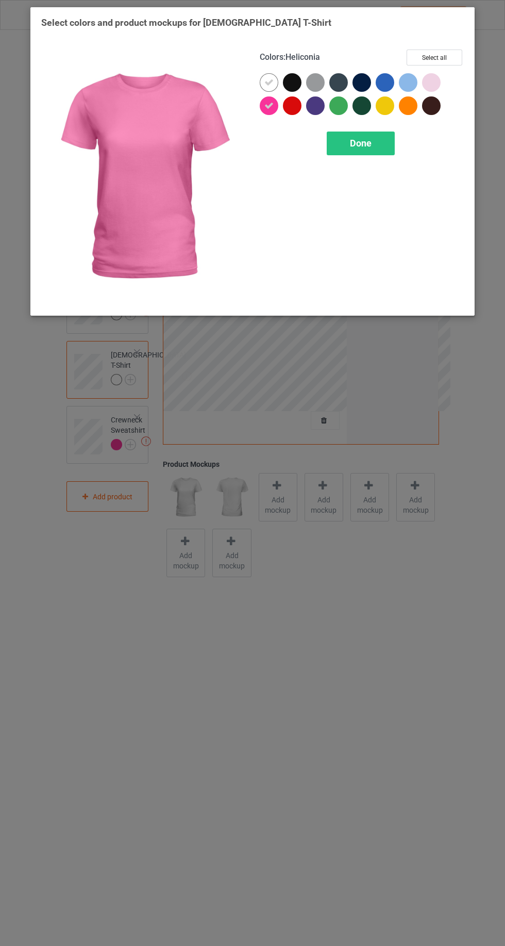
click at [438, 80] on div at bounding box center [431, 82] width 19 height 19
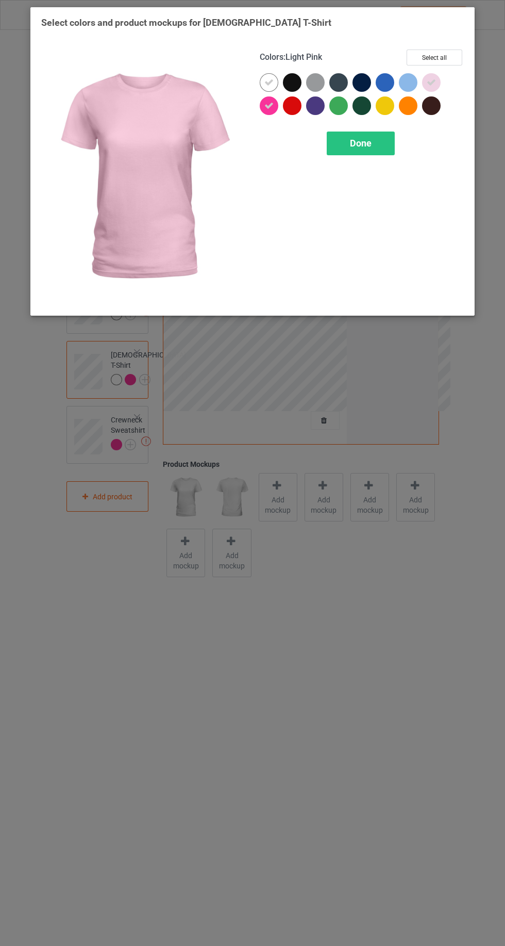
click at [264, 84] on icon at bounding box center [268, 82] width 9 height 9
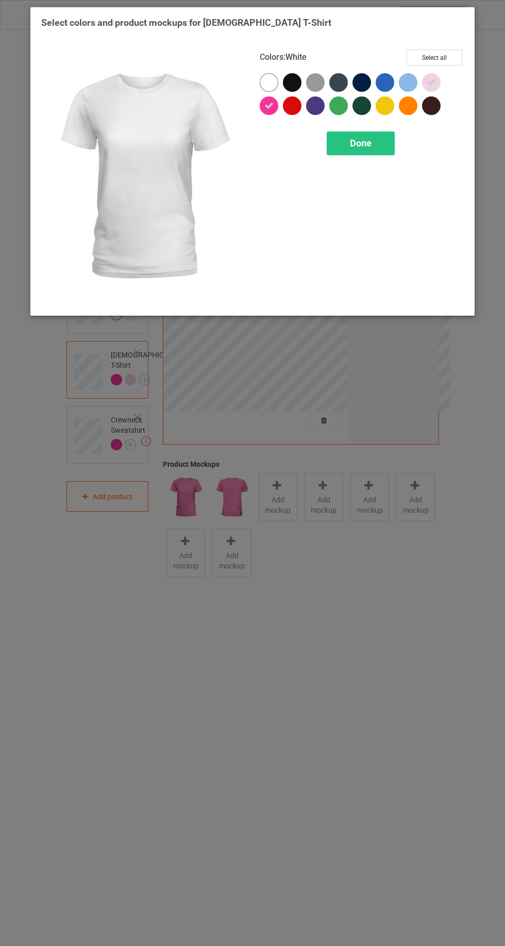
click at [360, 148] on span "Done" at bounding box center [361, 143] width 22 height 11
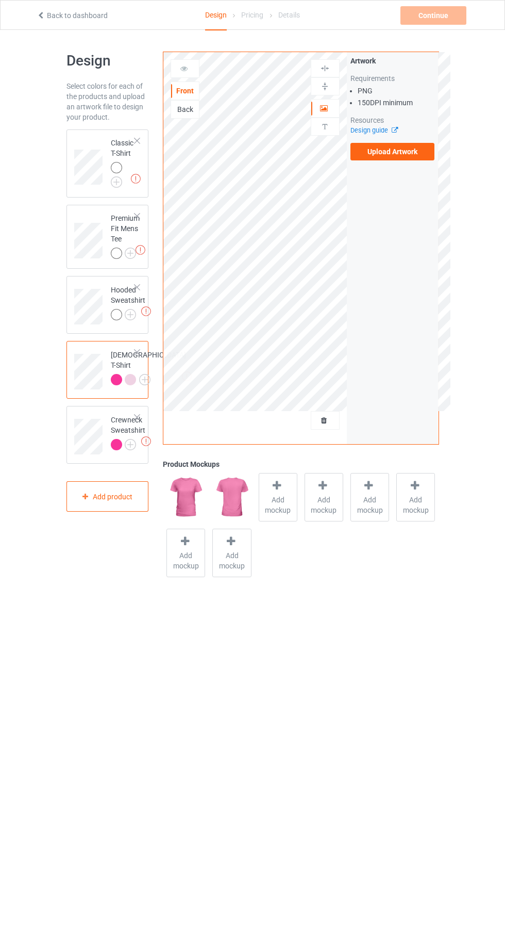
click at [0, 0] on img at bounding box center [0, 0] width 0 height 0
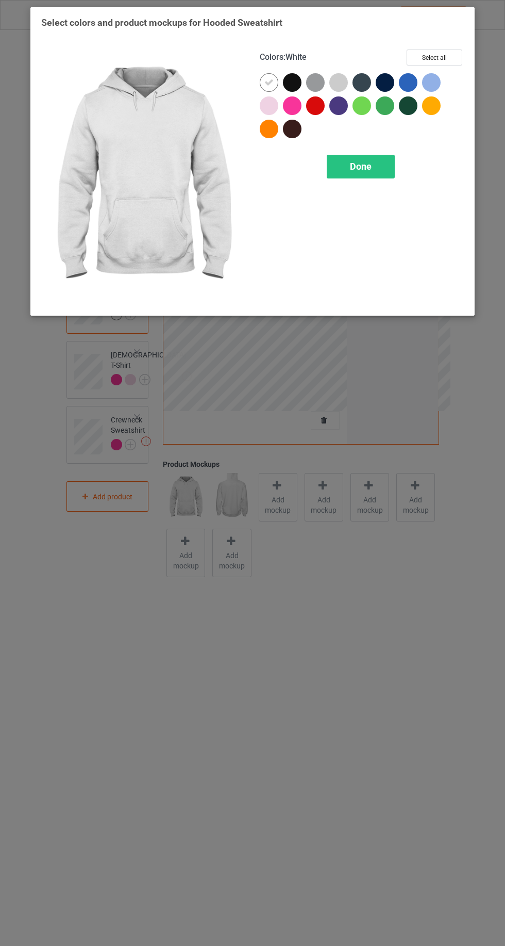
click at [292, 115] on div at bounding box center [294, 107] width 23 height 23
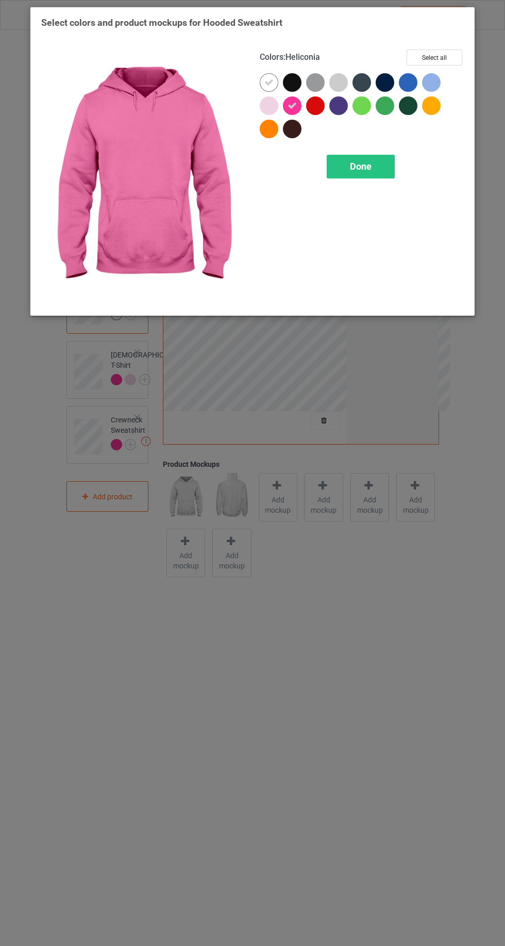
click at [269, 86] on icon at bounding box center [268, 82] width 9 height 9
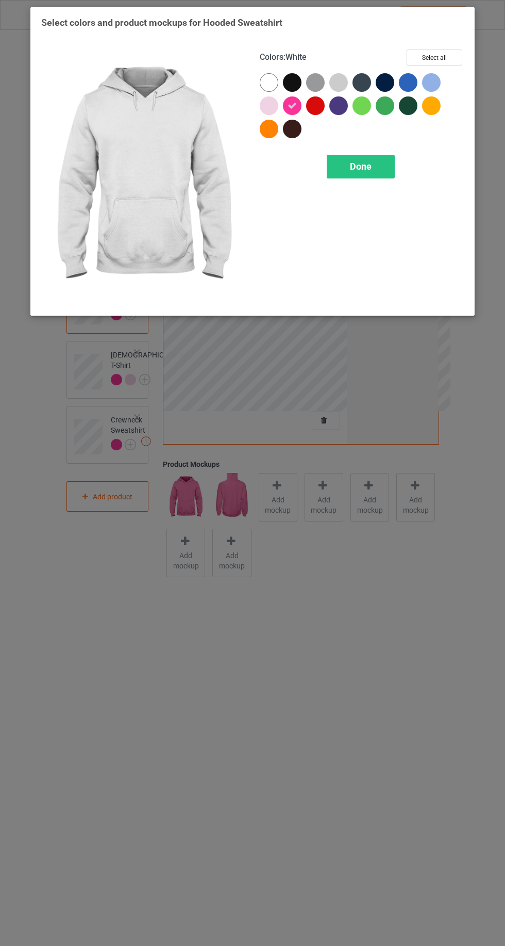
click at [369, 160] on div "Done" at bounding box center [361, 167] width 68 height 24
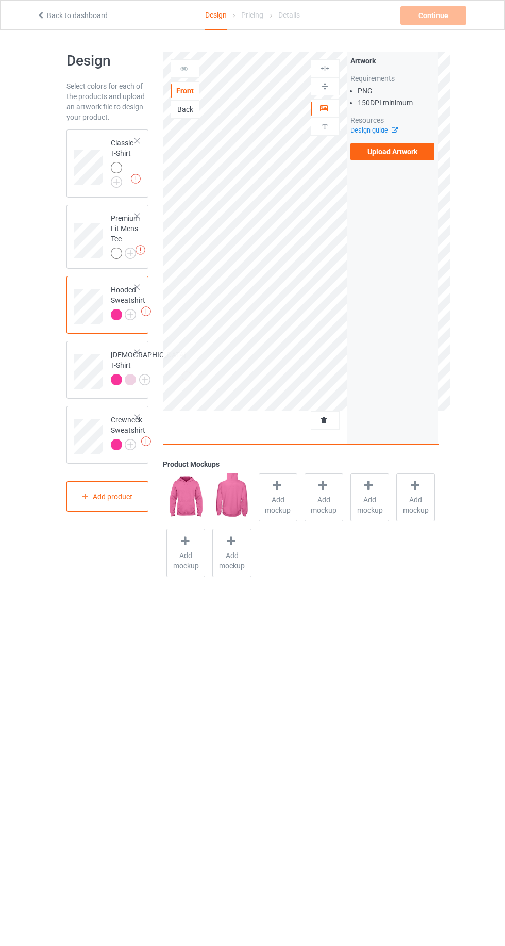
click at [0, 0] on img at bounding box center [0, 0] width 0 height 0
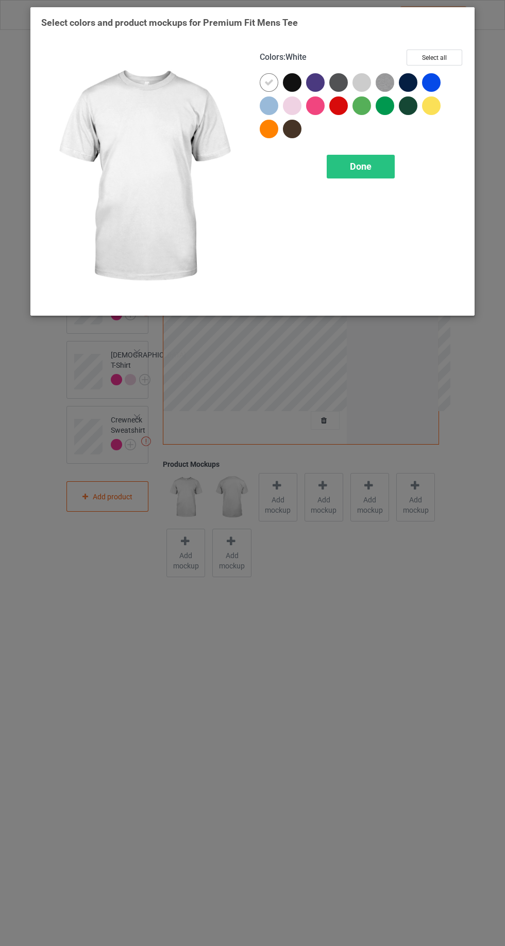
click at [314, 109] on div at bounding box center [315, 105] width 19 height 19
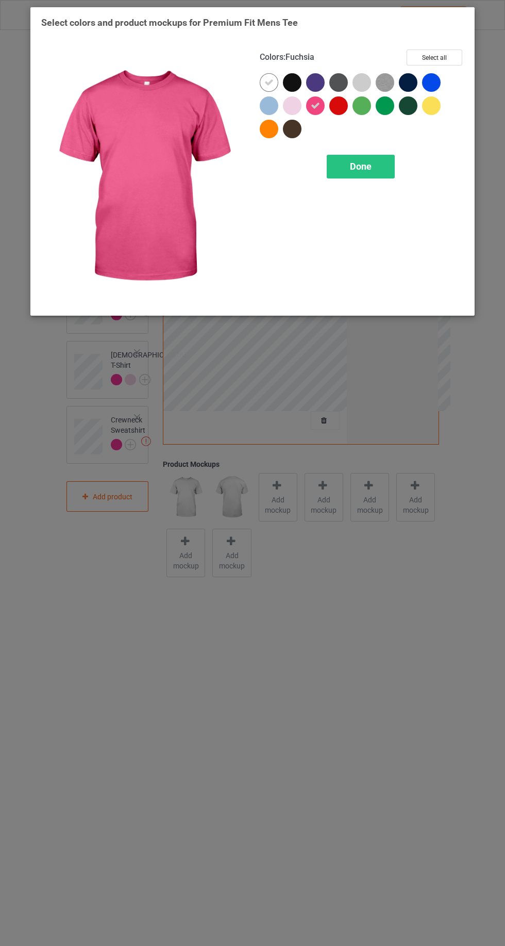
click at [292, 115] on div at bounding box center [294, 107] width 23 height 23
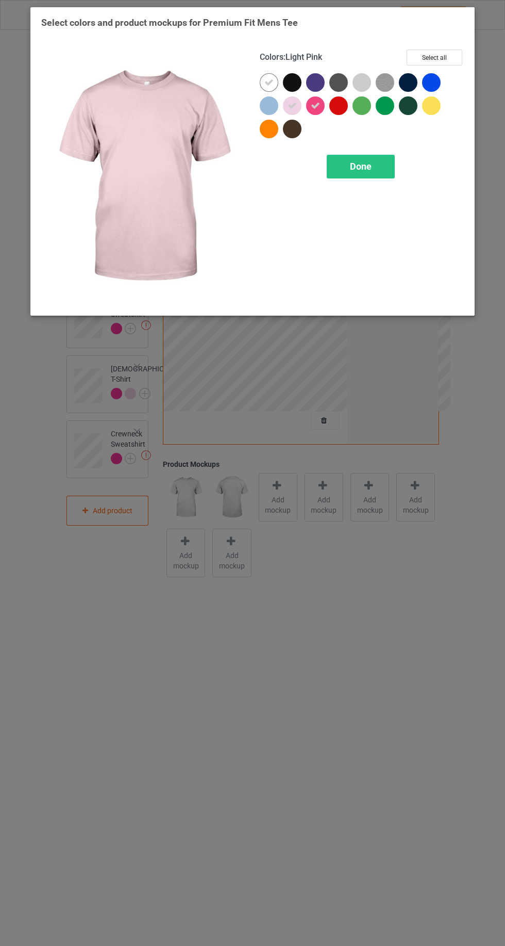
click at [269, 82] on icon at bounding box center [268, 82] width 9 height 9
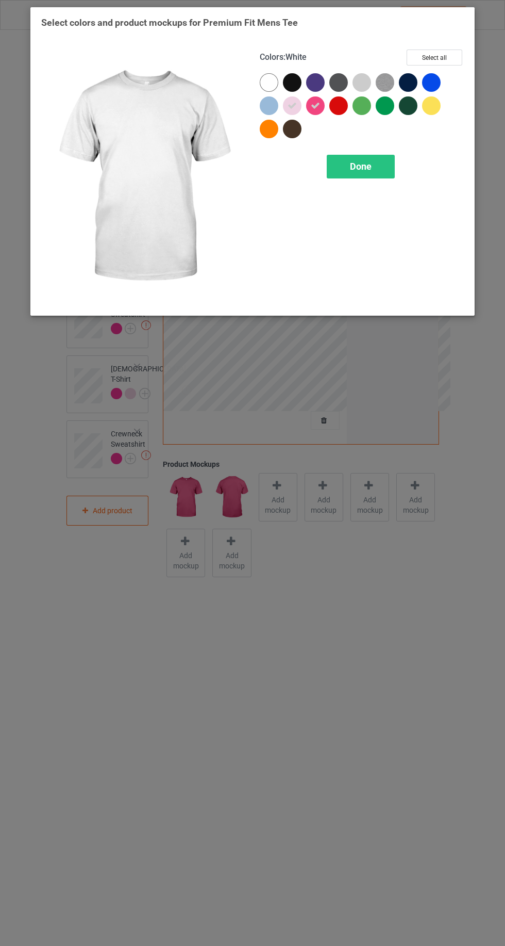
click at [357, 155] on div "Done" at bounding box center [361, 167] width 68 height 24
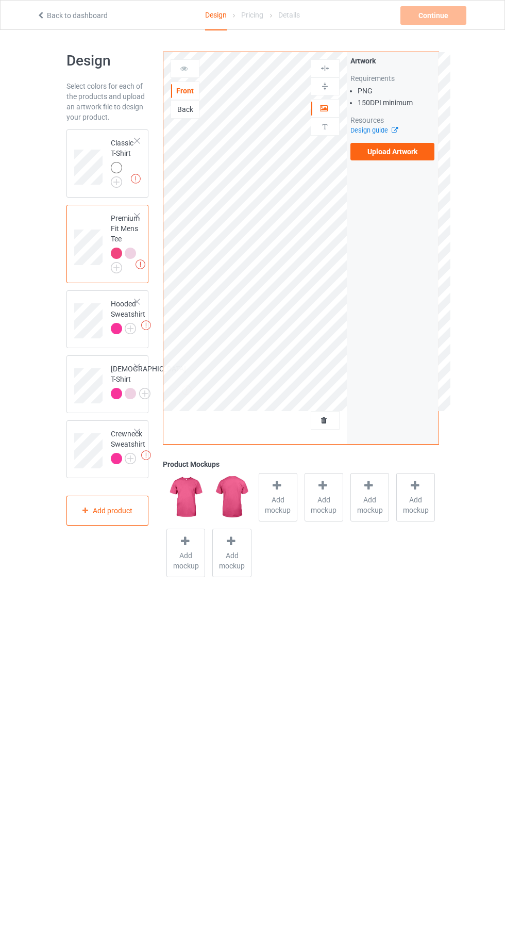
click at [0, 0] on img at bounding box center [0, 0] width 0 height 0
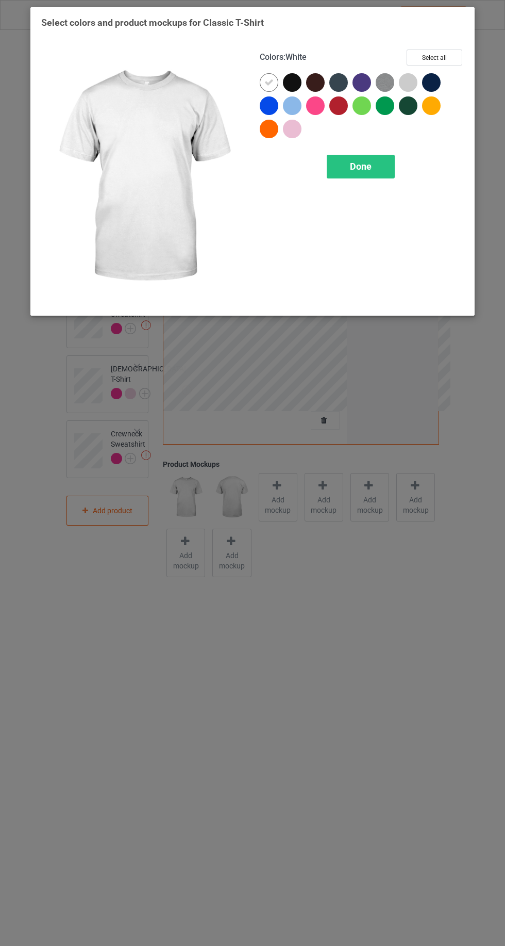
click at [313, 112] on div at bounding box center [315, 105] width 19 height 19
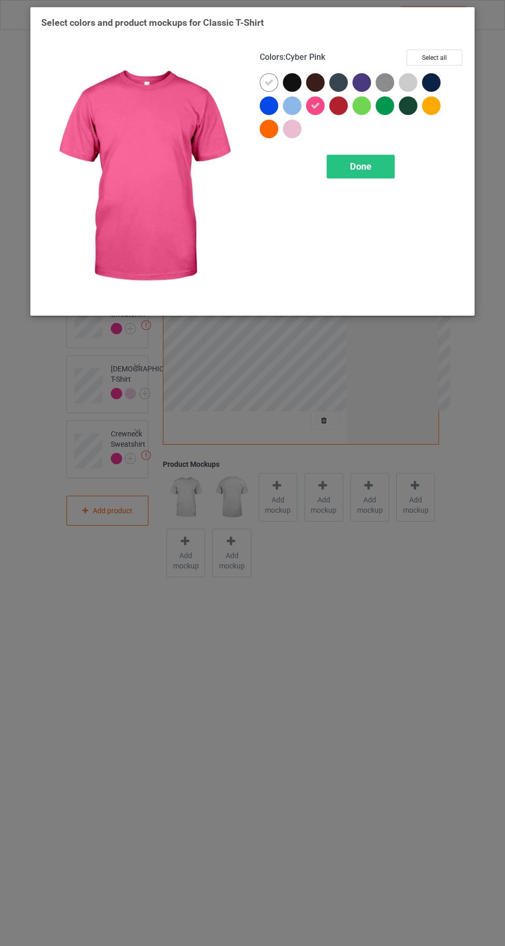
click at [293, 134] on div at bounding box center [292, 129] width 19 height 19
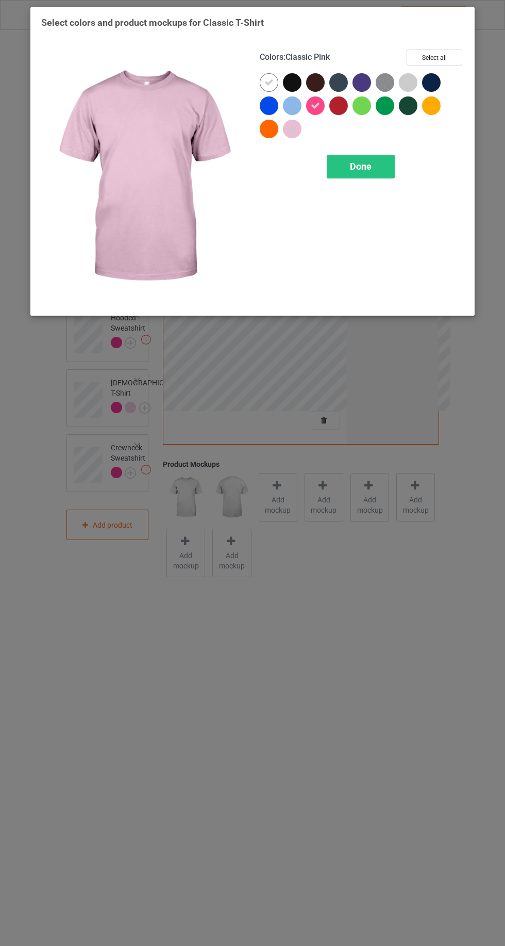
click at [273, 86] on icon at bounding box center [268, 82] width 9 height 9
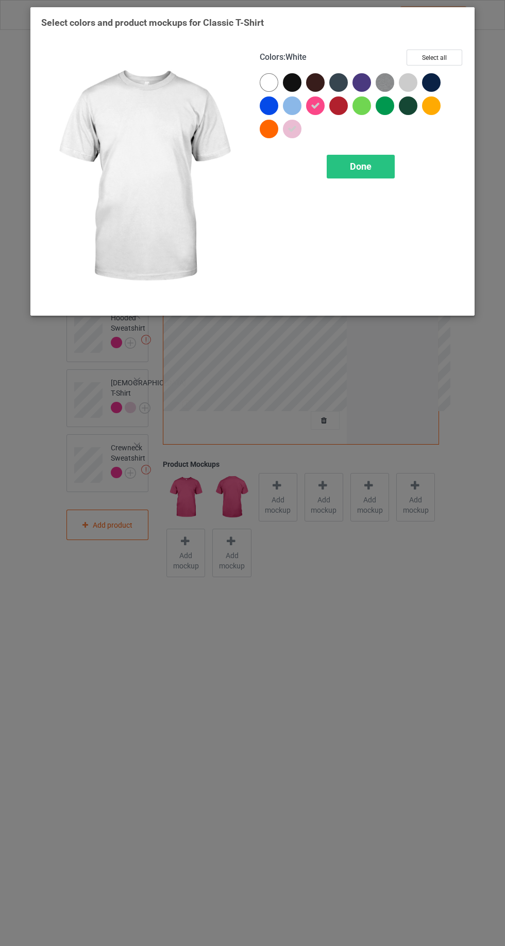
click at [377, 163] on div "Done" at bounding box center [361, 167] width 68 height 24
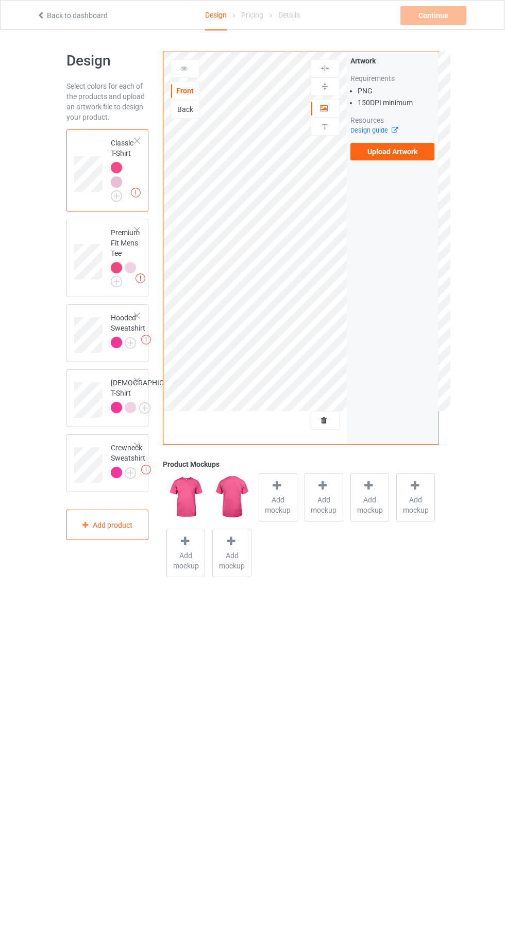
click at [417, 145] on label "Upload Artwork" at bounding box center [393, 152] width 85 height 18
click at [0, 0] on input "Upload Artwork" at bounding box center [0, 0] width 0 height 0
click at [394, 156] on label "Upload Artwork" at bounding box center [393, 152] width 85 height 18
click at [0, 0] on input "Upload Artwork" at bounding box center [0, 0] width 0 height 0
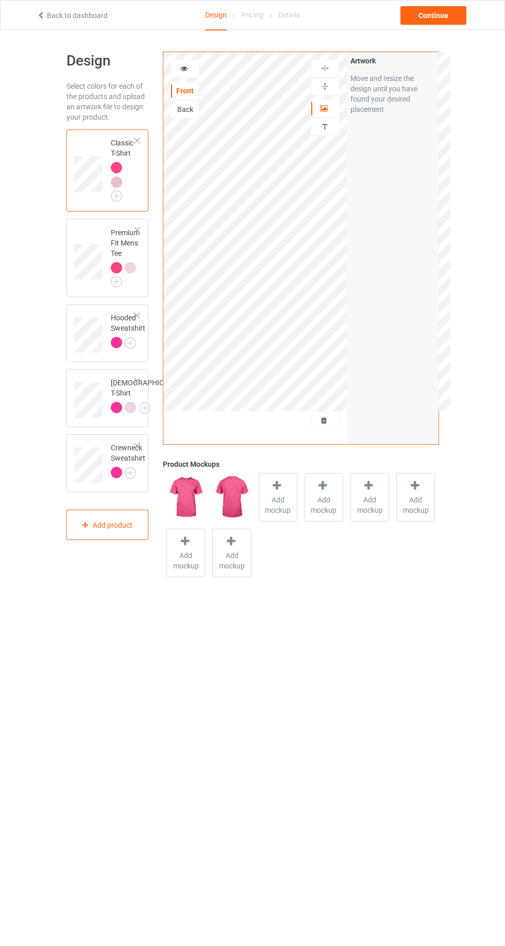
click at [449, 435] on div "Design Select colors for each of the products and upload an artwork file to des…" at bounding box center [252, 316] width 505 height 572
click at [272, 490] on div at bounding box center [278, 486] width 14 height 15
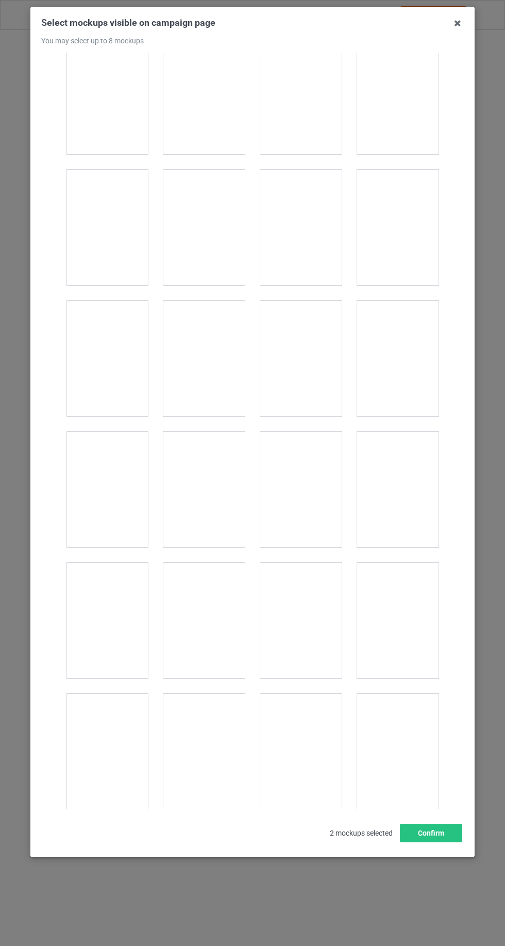
scroll to position [1473, 0]
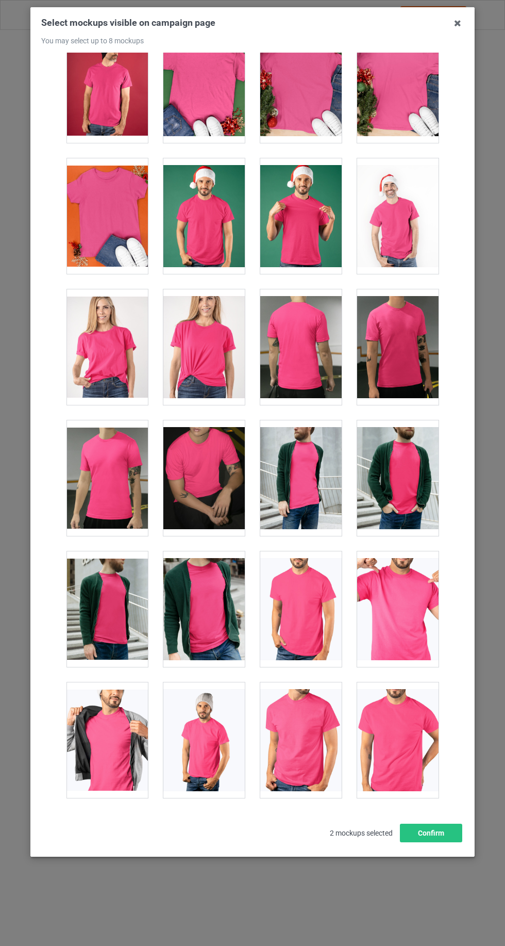
click at [219, 352] on div at bounding box center [203, 346] width 81 height 115
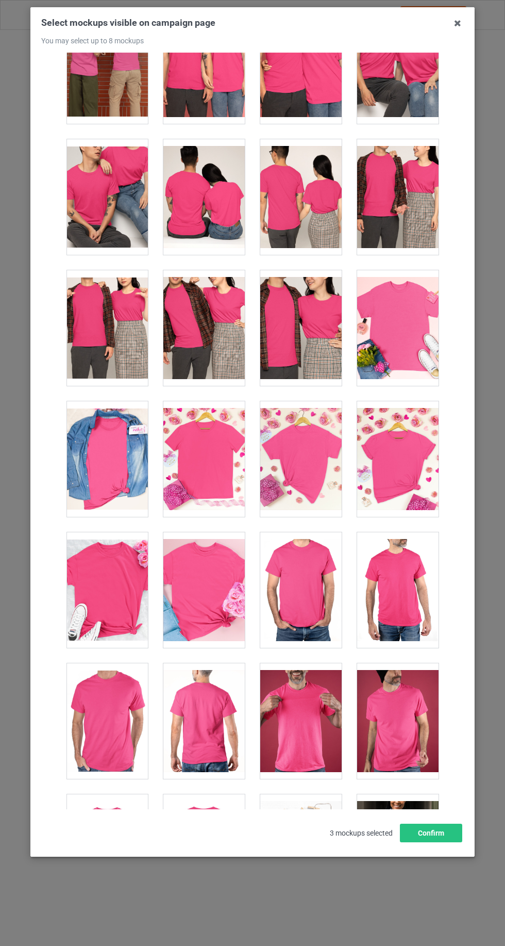
scroll to position [3848, 0]
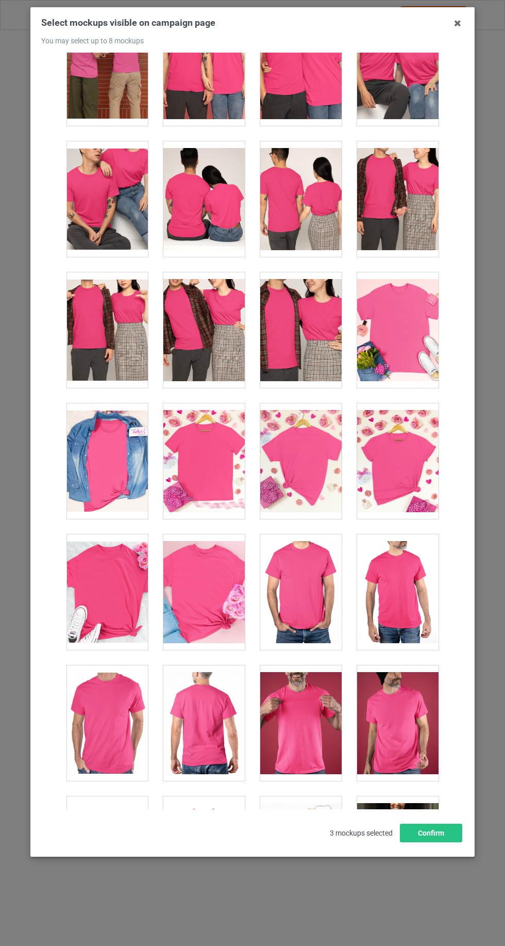
click at [312, 301] on div at bounding box center [300, 329] width 81 height 115
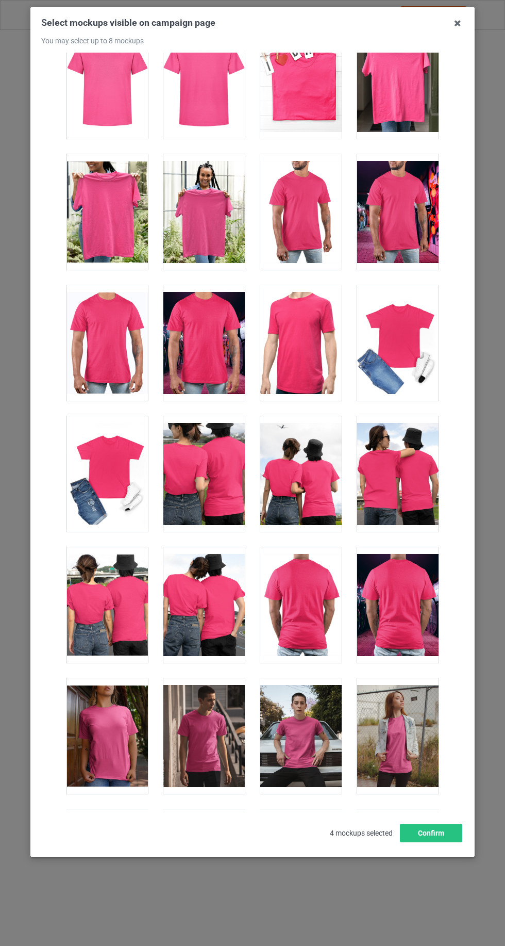
click at [409, 339] on div at bounding box center [397, 342] width 81 height 115
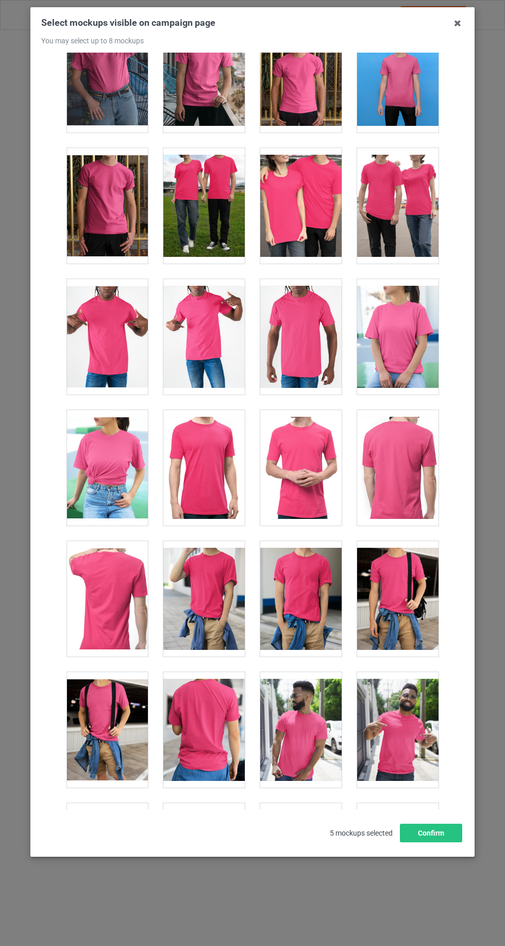
click at [401, 304] on div at bounding box center [397, 336] width 81 height 115
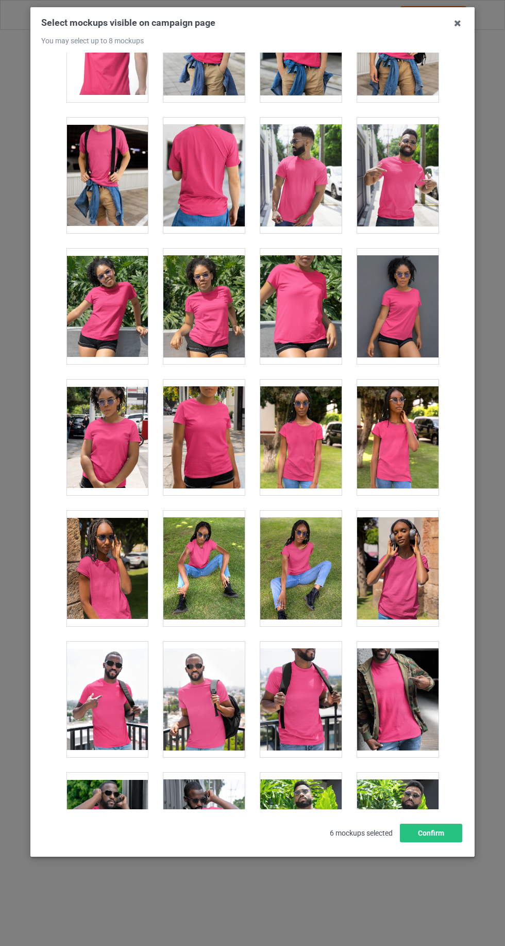
scroll to position [5974, 0]
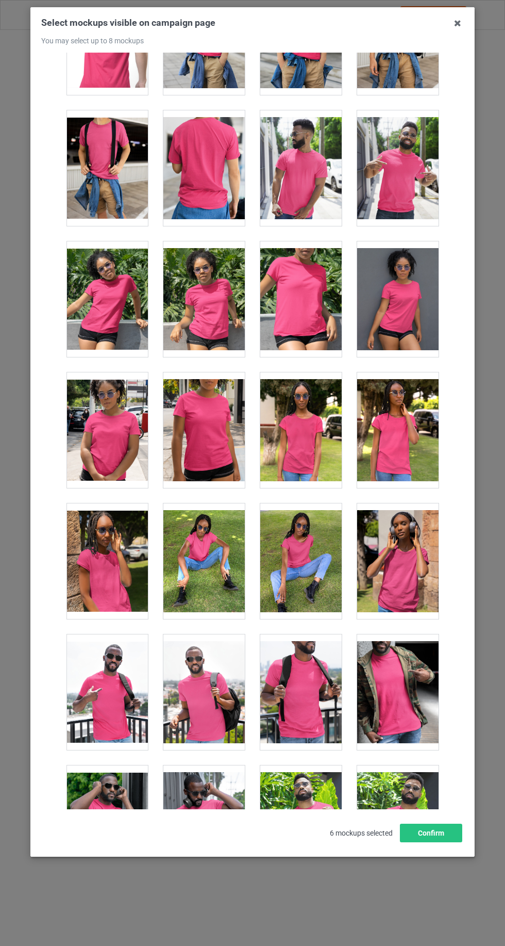
click at [204, 411] on div at bounding box center [203, 429] width 81 height 115
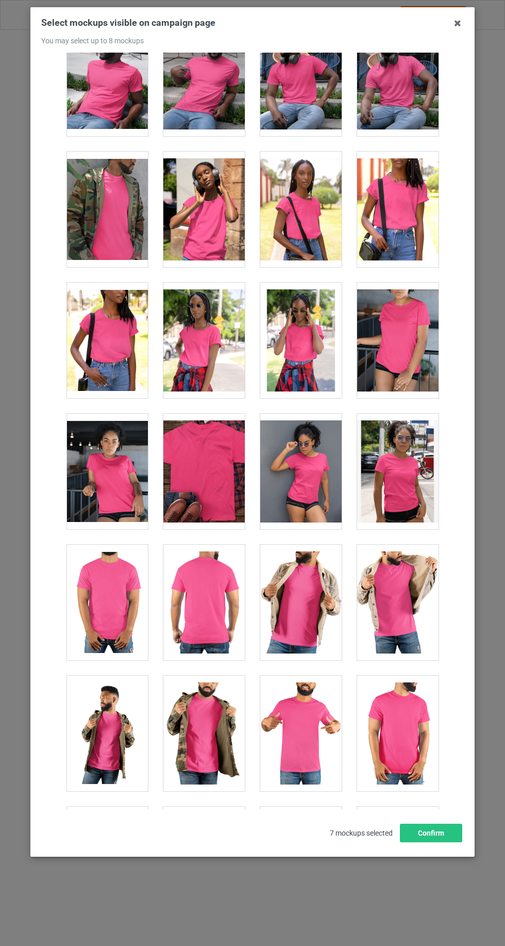
scroll to position [7376, 0]
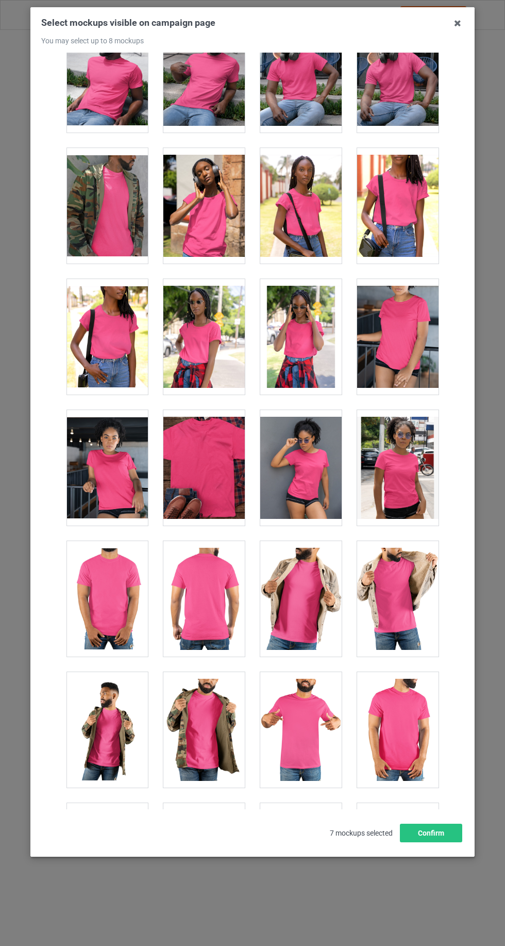
click at [461, 23] on icon at bounding box center [458, 23] width 16 height 16
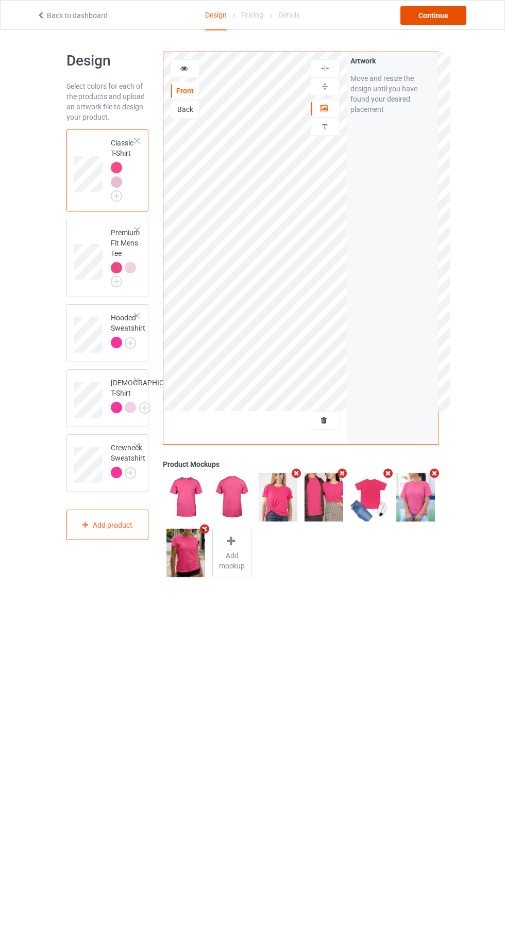
click at [459, 18] on div "Continue" at bounding box center [434, 15] width 66 height 19
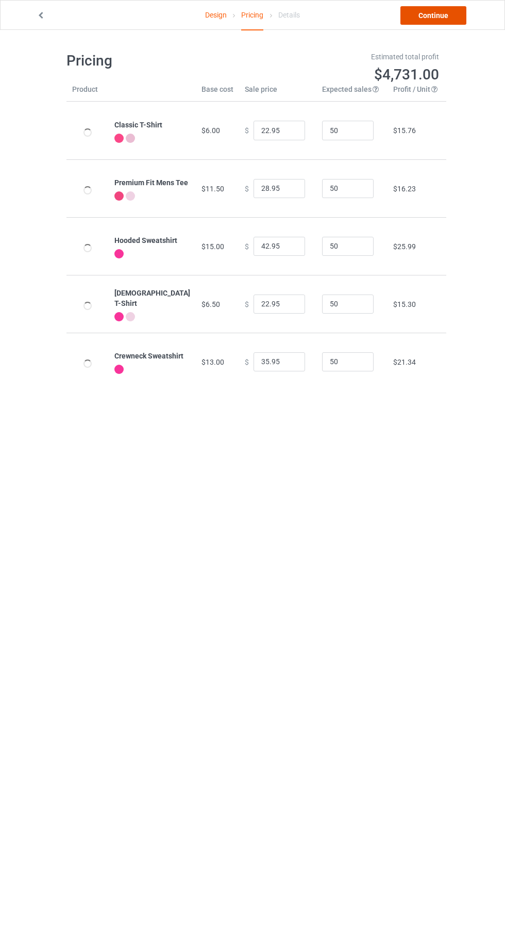
click at [449, 21] on link "Continue" at bounding box center [434, 15] width 66 height 19
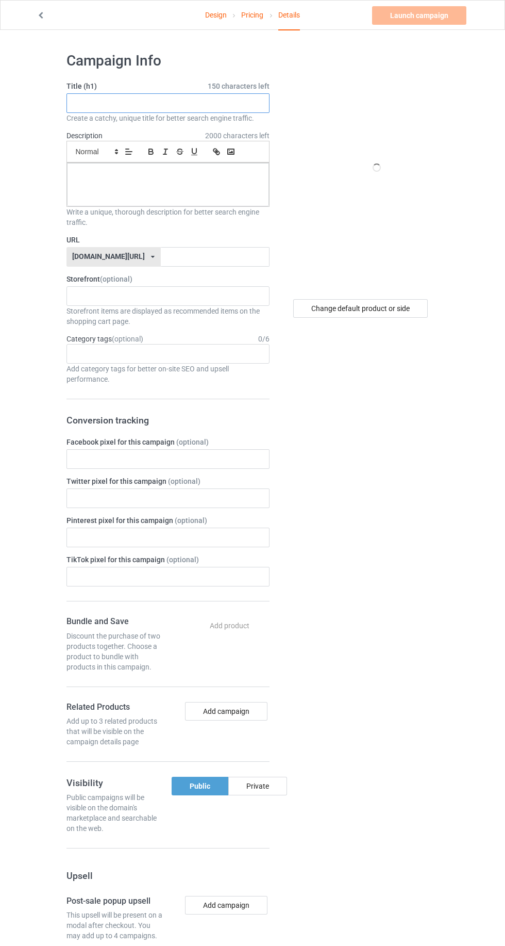
click at [231, 104] on input "text" at bounding box center [168, 103] width 203 height 20
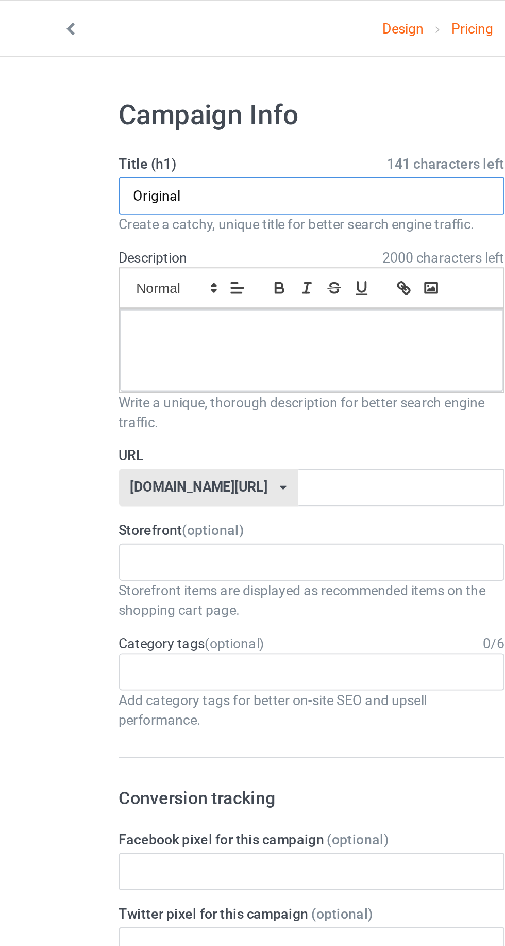
type input "Original"
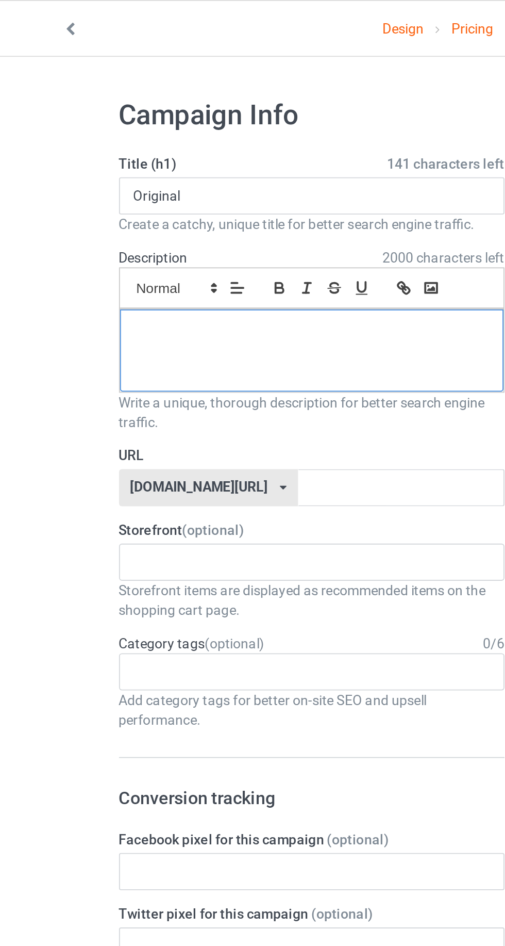
click at [185, 180] on div at bounding box center [168, 184] width 202 height 43
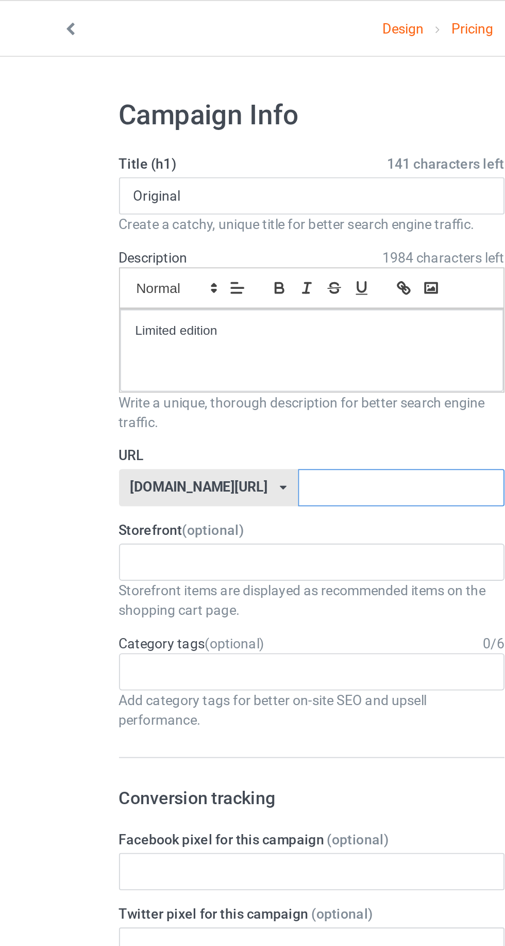
click at [183, 255] on input "text" at bounding box center [215, 257] width 109 height 20
type input "Top"
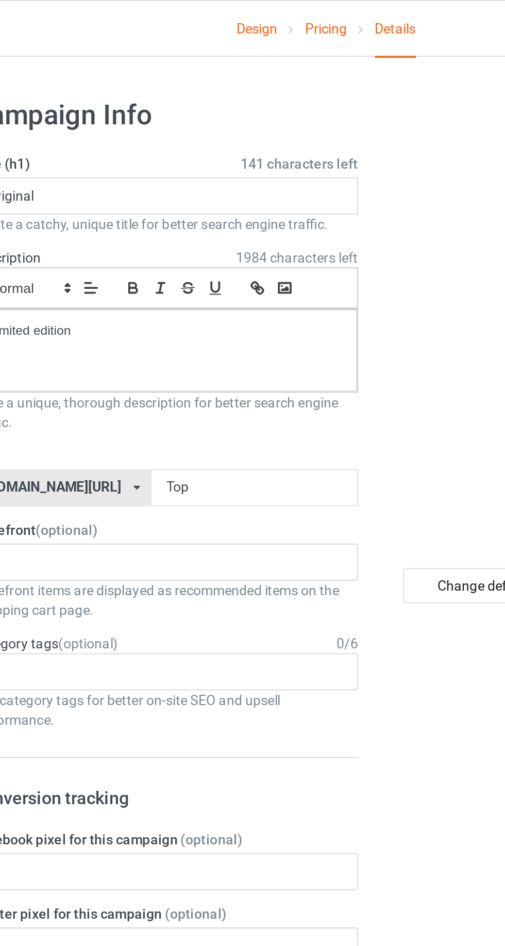
click at [254, 18] on link "Pricing" at bounding box center [252, 15] width 22 height 29
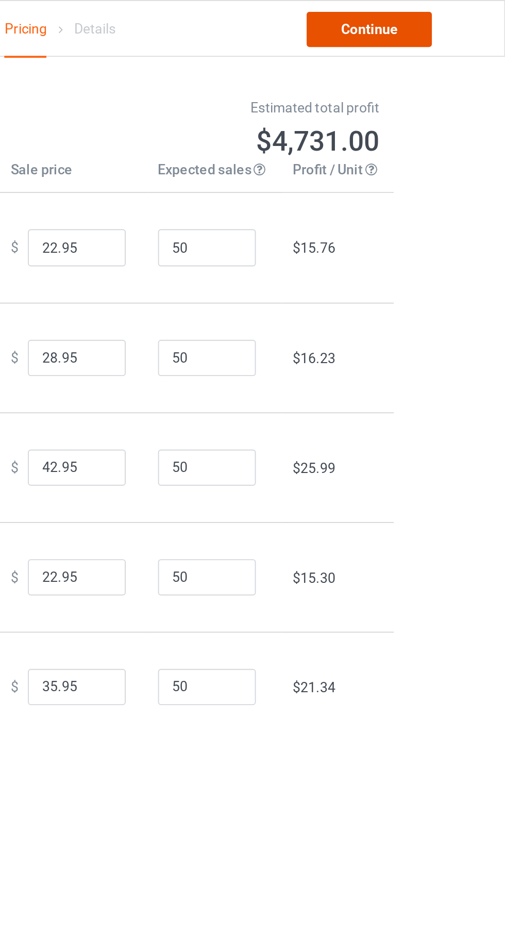
click at [450, 22] on link "Continue" at bounding box center [434, 15] width 66 height 19
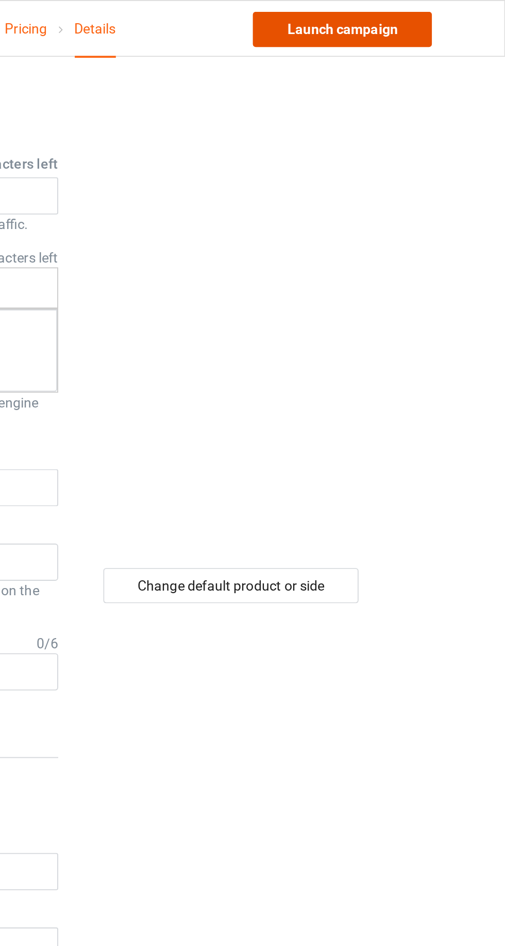
click at [442, 15] on link "Launch campaign" at bounding box center [419, 15] width 94 height 19
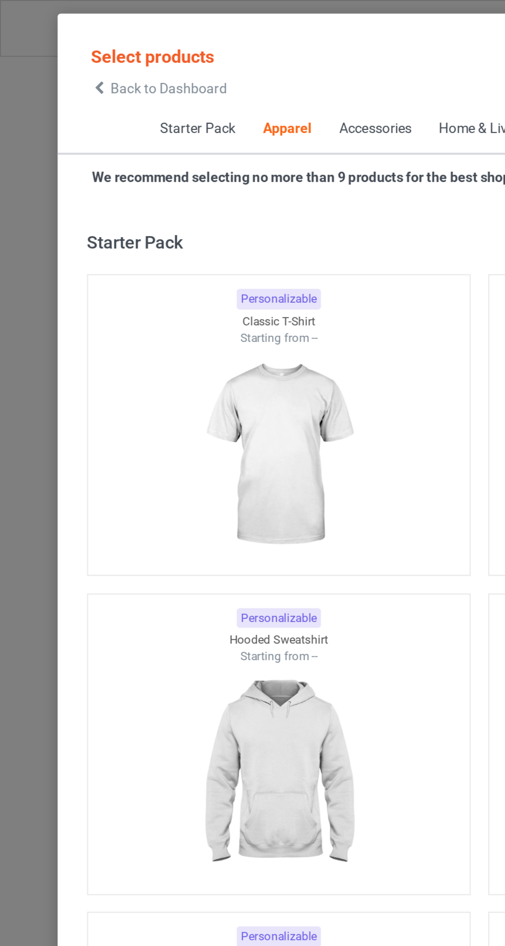
scroll to position [552, 0]
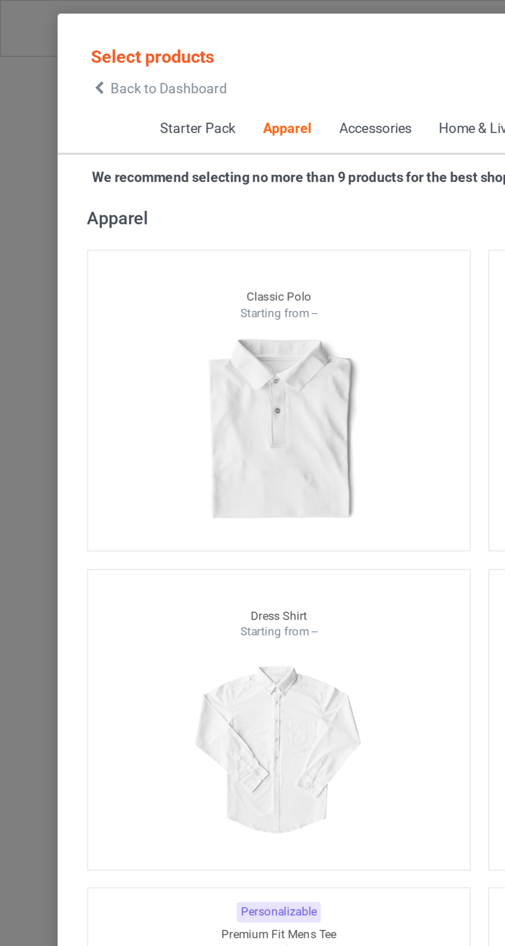
click at [52, 47] on icon at bounding box center [52, 46] width 9 height 7
